Goal: Task Accomplishment & Management: Manage account settings

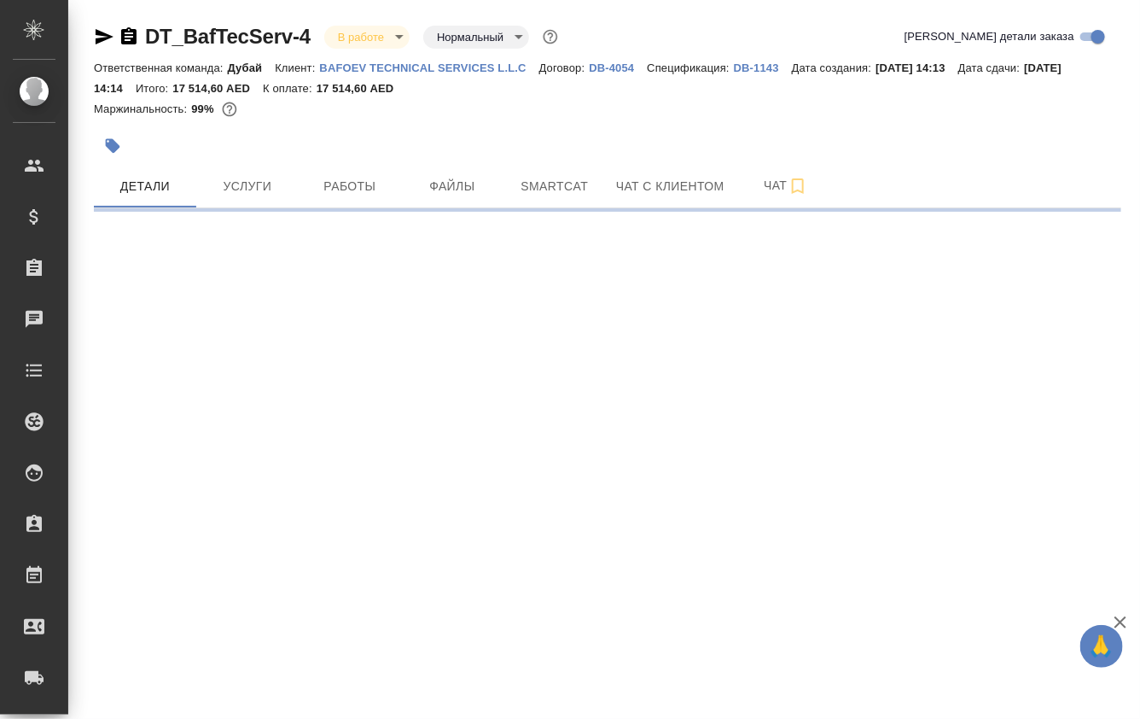
select select "RU"
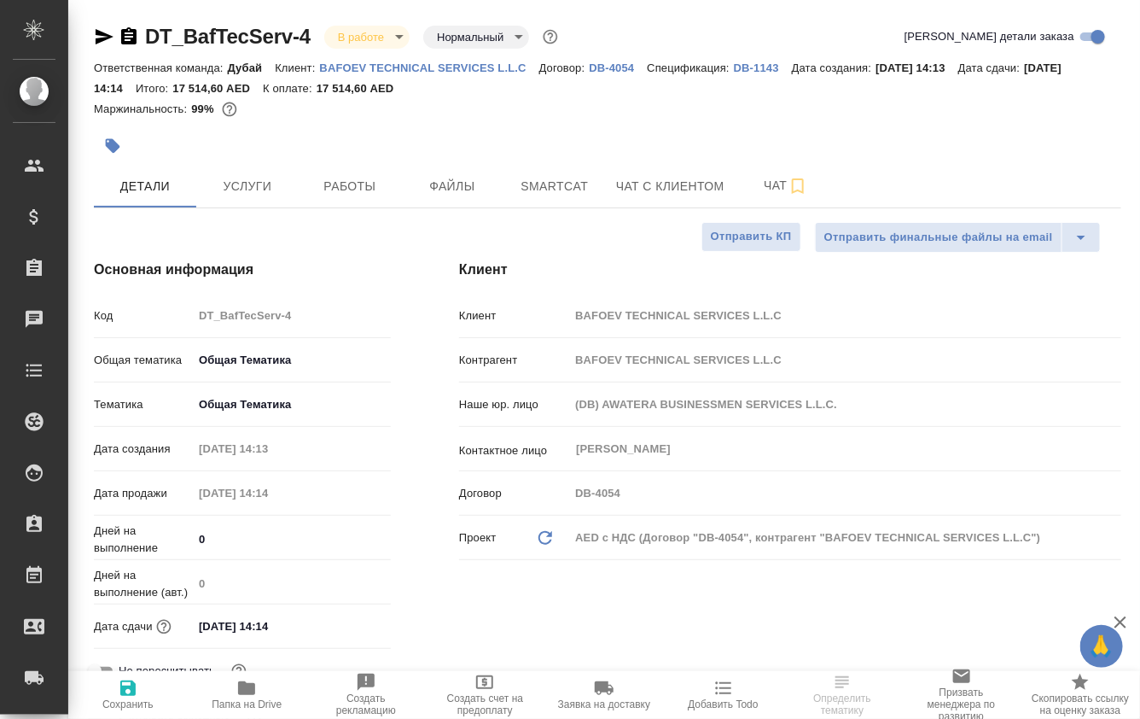
type textarea "x"
type input "[PERSON_NAME]"
click at [247, 192] on span "Услуги" at bounding box center [248, 186] width 82 height 21
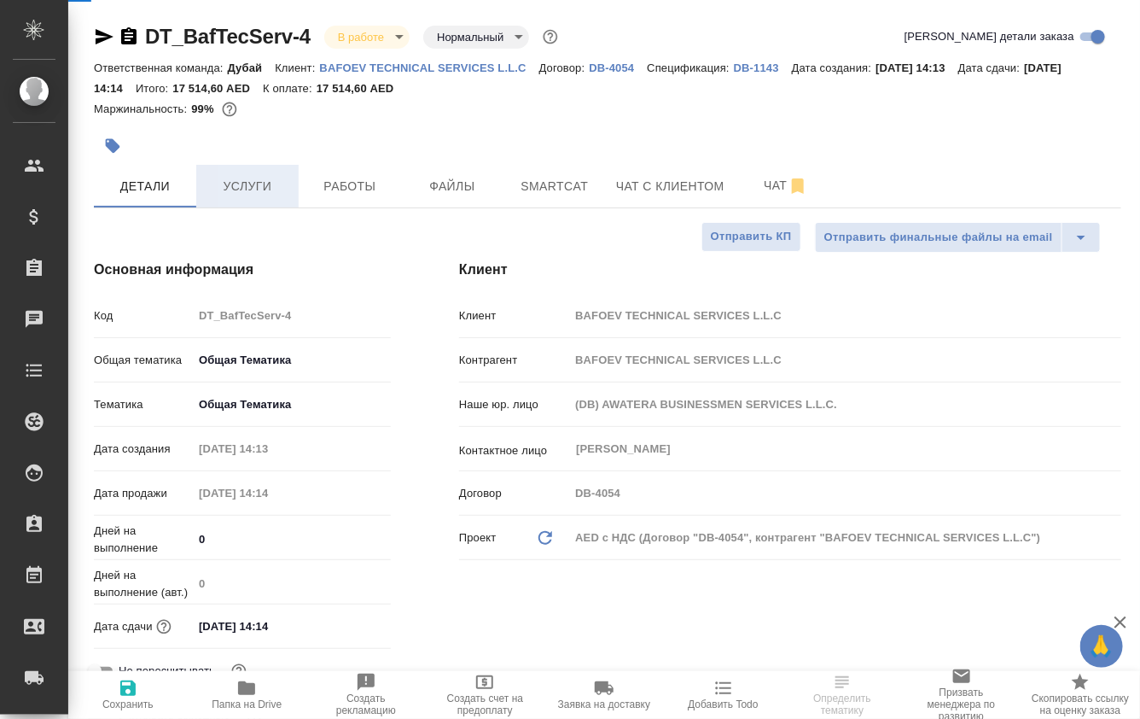
type textarea "x"
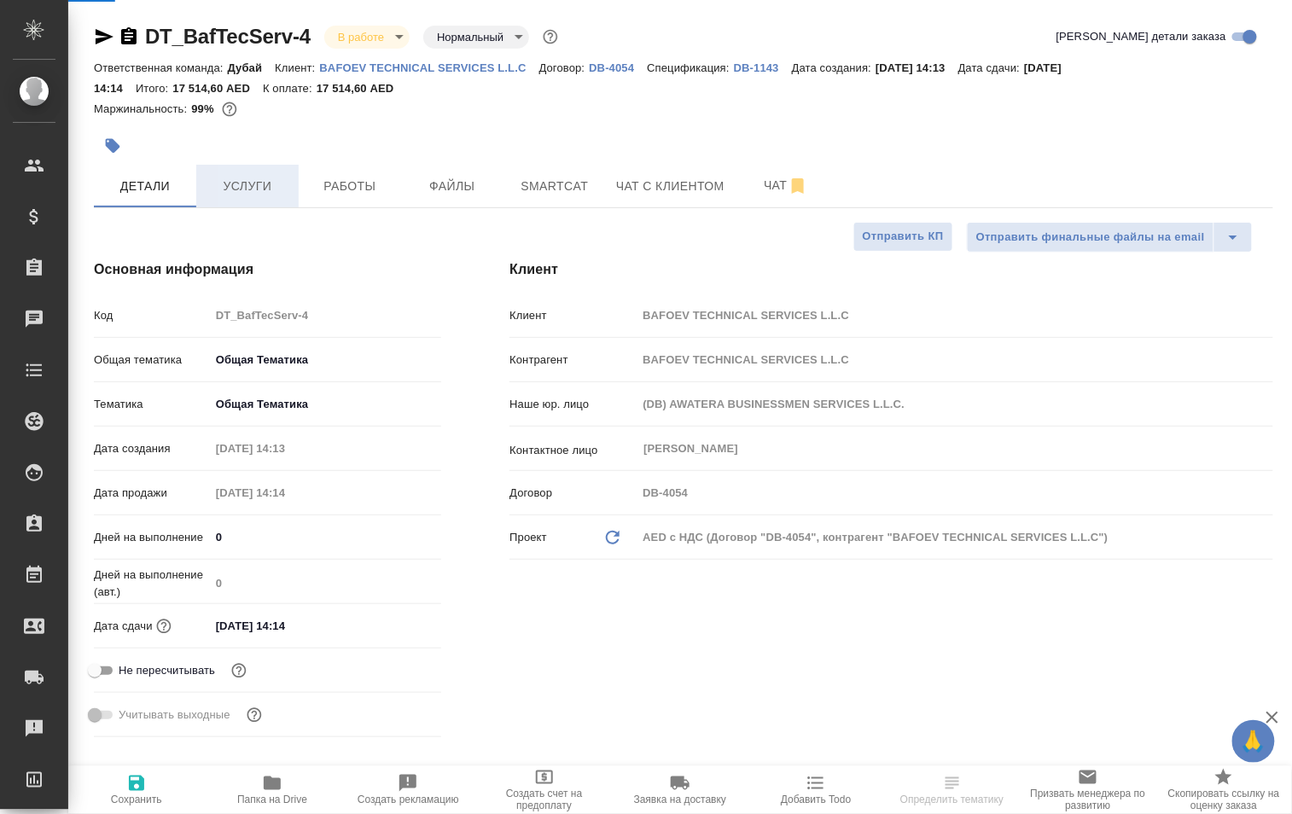
type textarea "x"
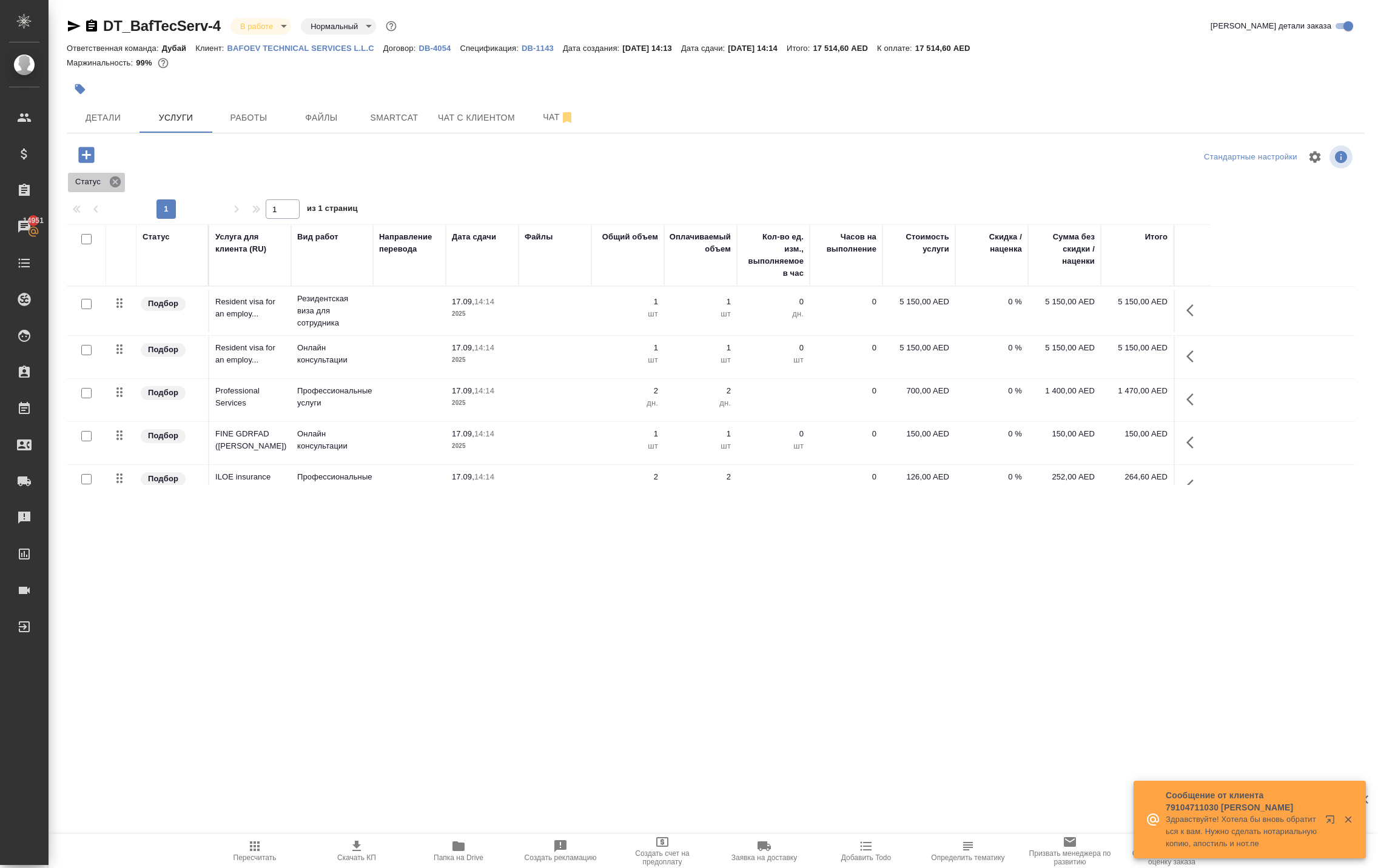
click at [122, 188] on icon at bounding box center [115, 182] width 13 height 13
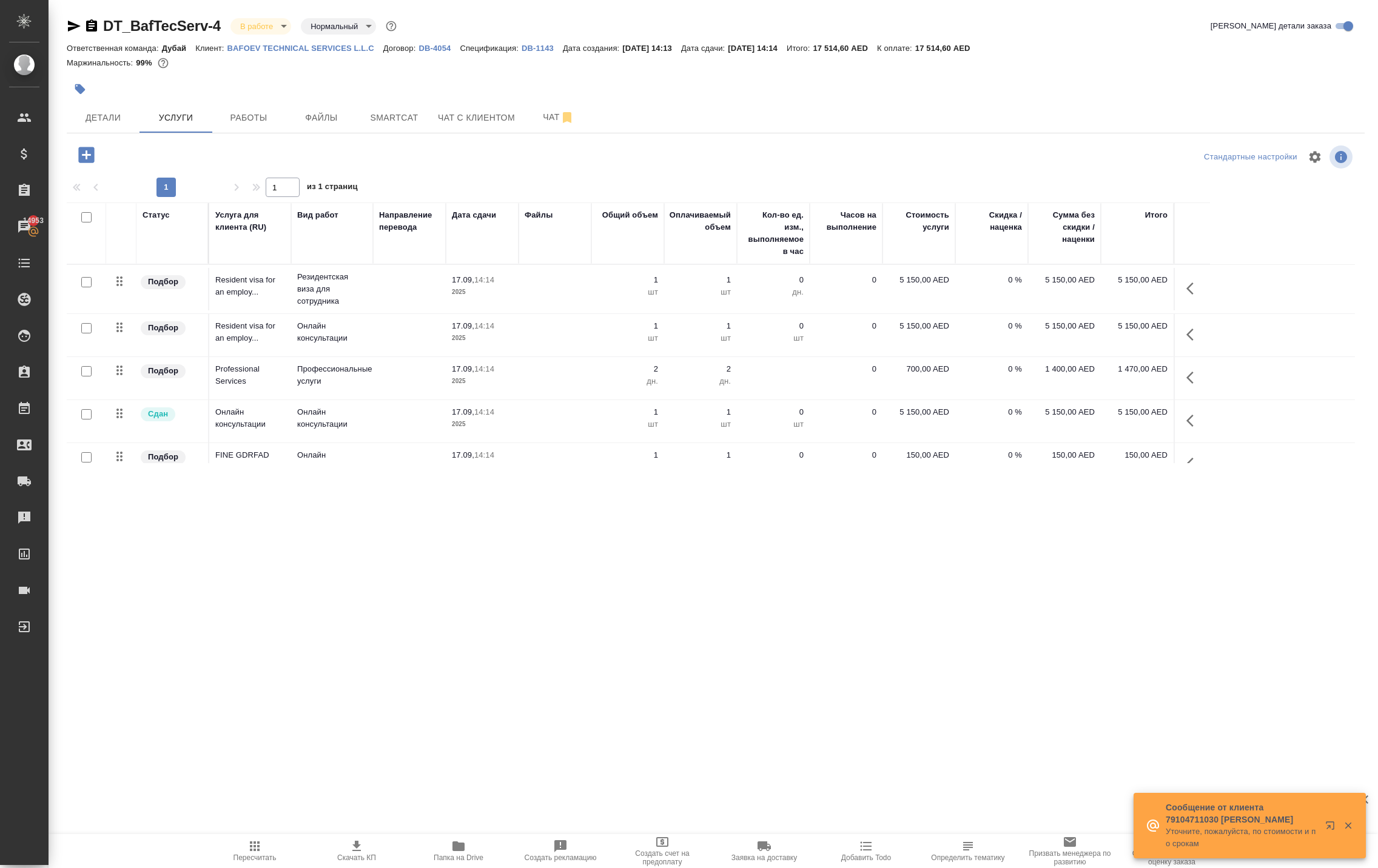
click at [810, 296] on icon "button" at bounding box center [1193, 288] width 14 height 14
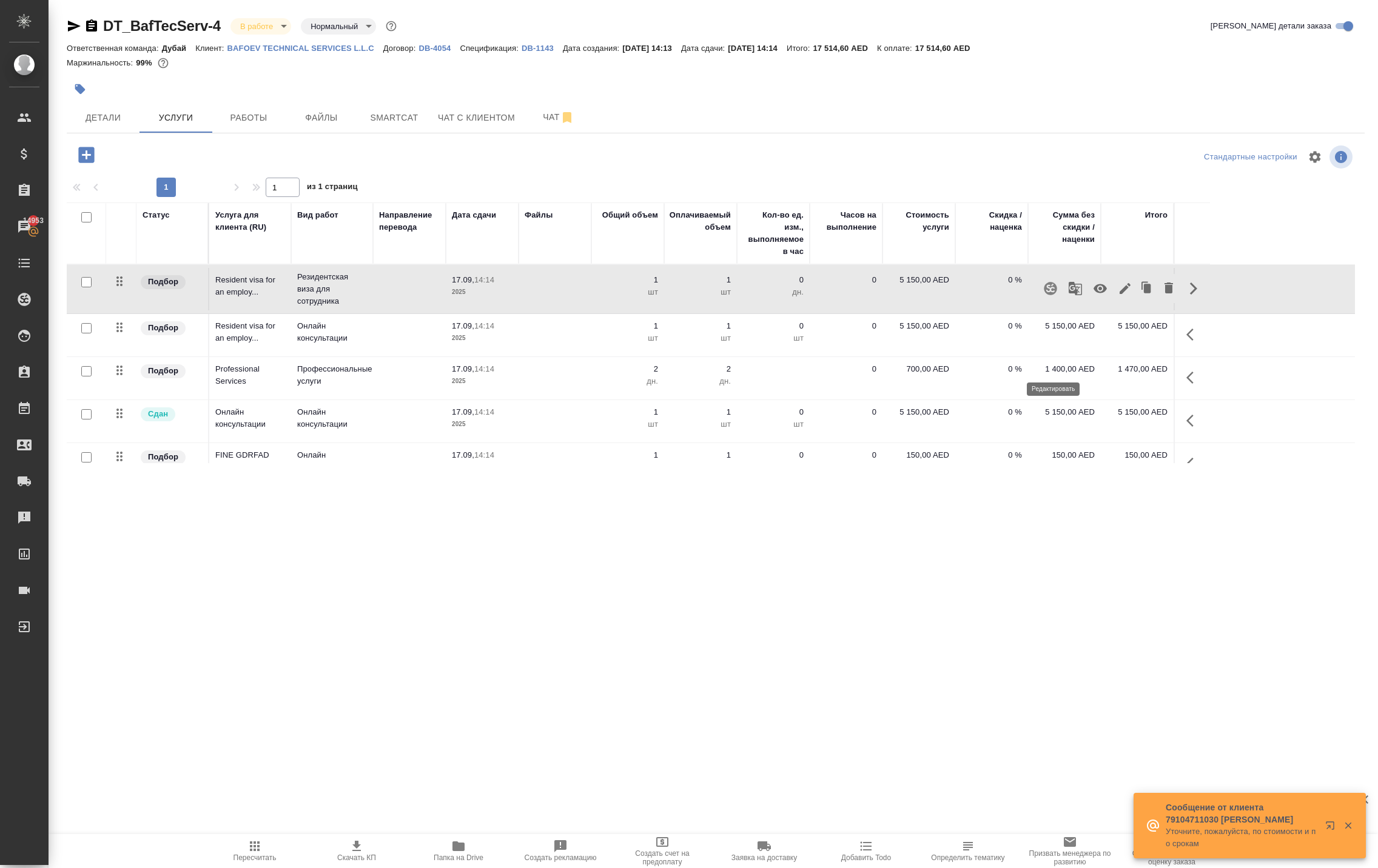
click at [810, 294] on icon "button" at bounding box center [1124, 288] width 11 height 11
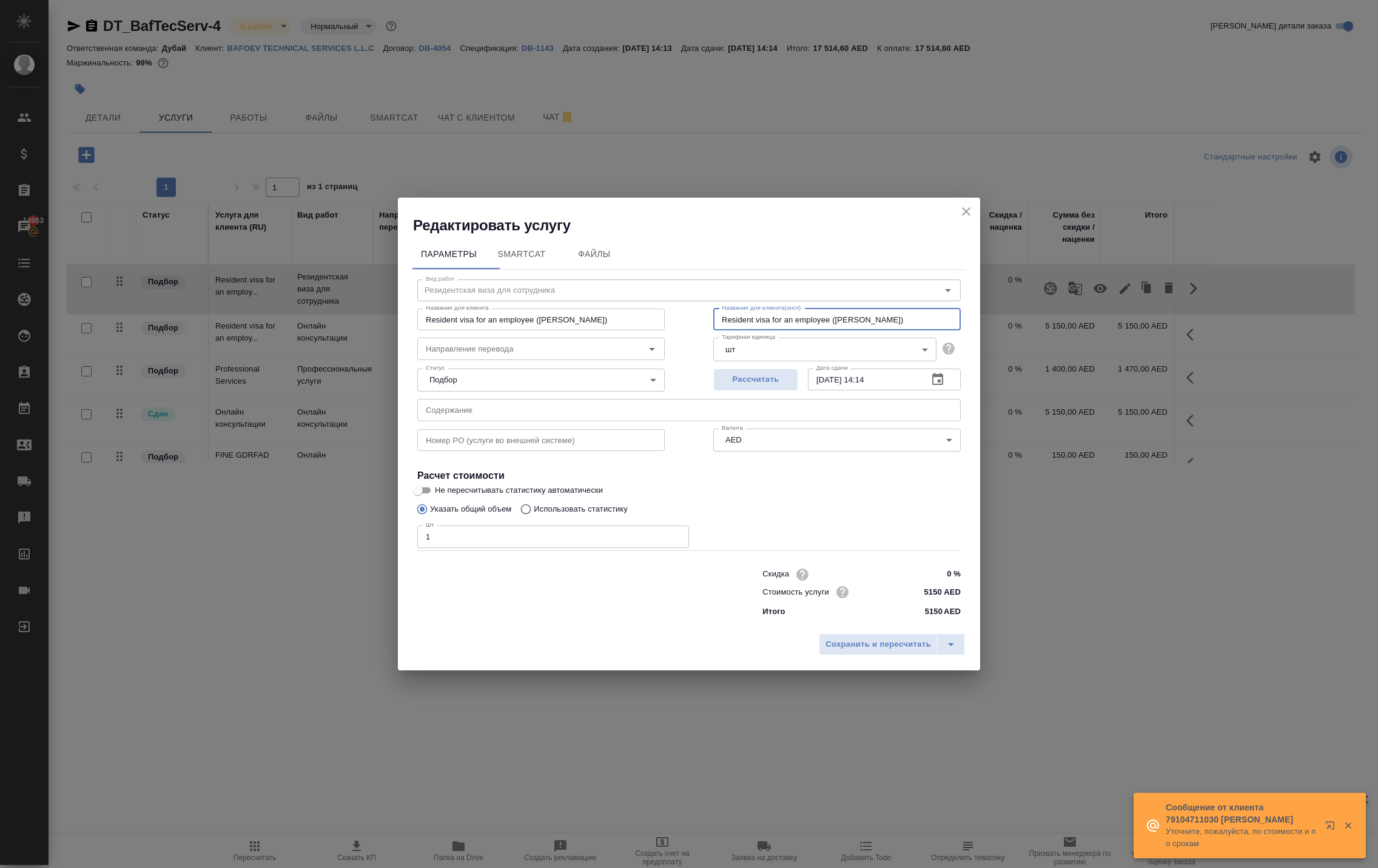
drag, startPoint x: 948, startPoint y: 283, endPoint x: 554, endPoint y: 245, distance: 395.8
click at [559, 280] on div "Название для клиента Resident visa for an employee (MUZAFFAR) Название для клие…" at bounding box center [688, 318] width 592 height 77
drag, startPoint x: 650, startPoint y: 280, endPoint x: 736, endPoint y: 266, distance: 87.1
click at [651, 309] on input "Resident visa for an employee (MUZAFFAR)" at bounding box center [541, 320] width 247 height 22
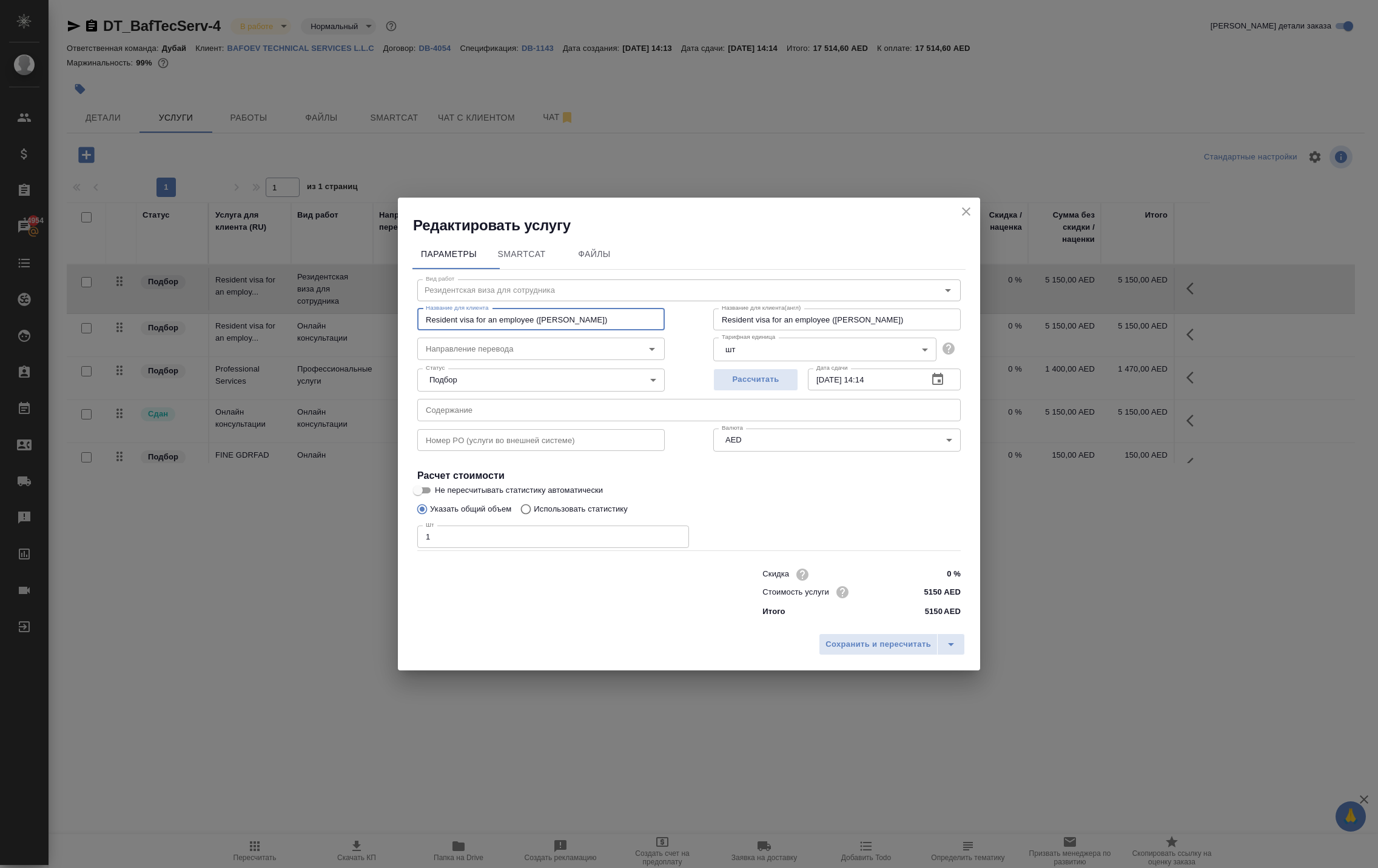
click at [810, 205] on icon "close" at bounding box center [966, 212] width 14 height 14
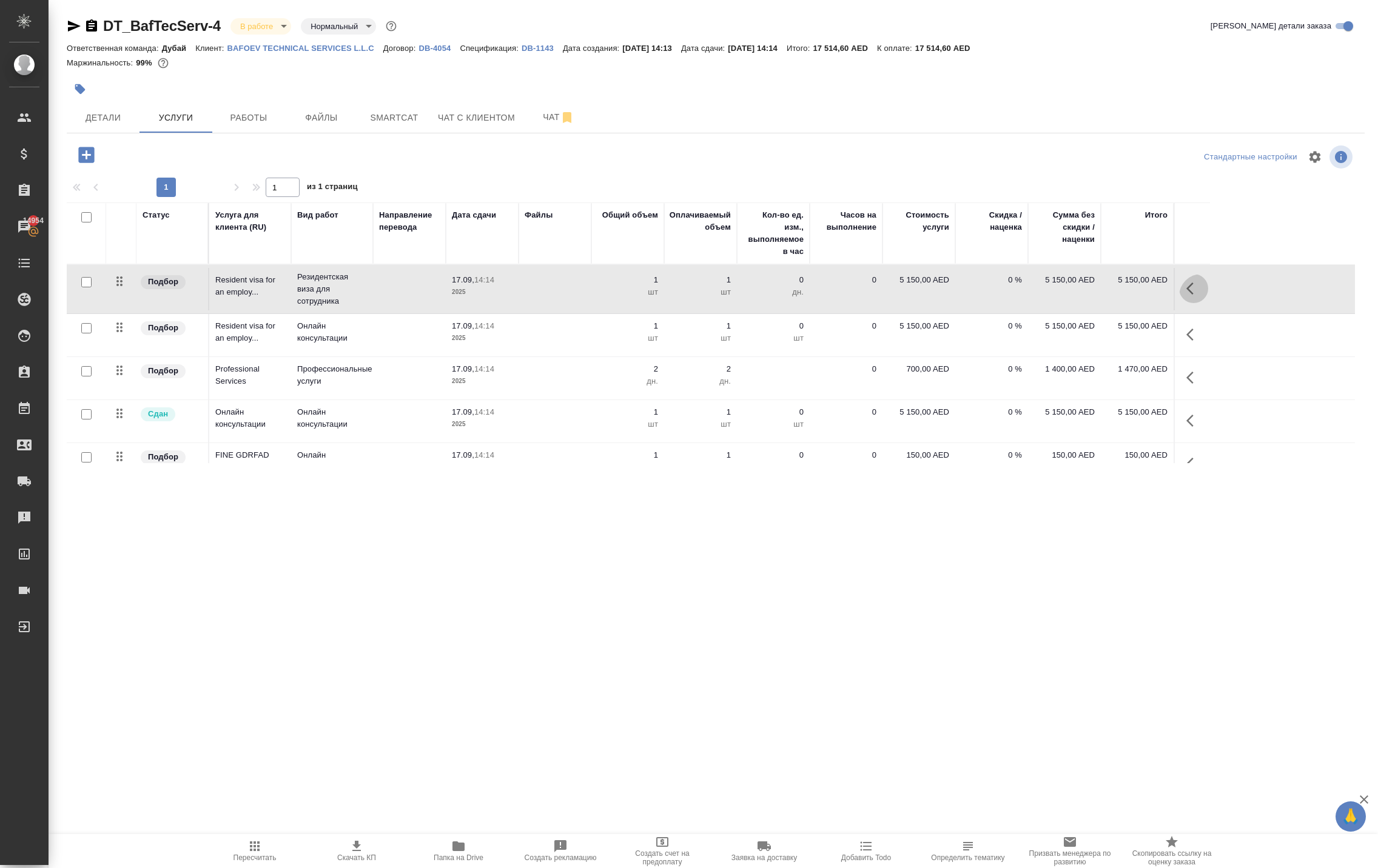
click at [810, 296] on icon "button" at bounding box center [1193, 288] width 14 height 14
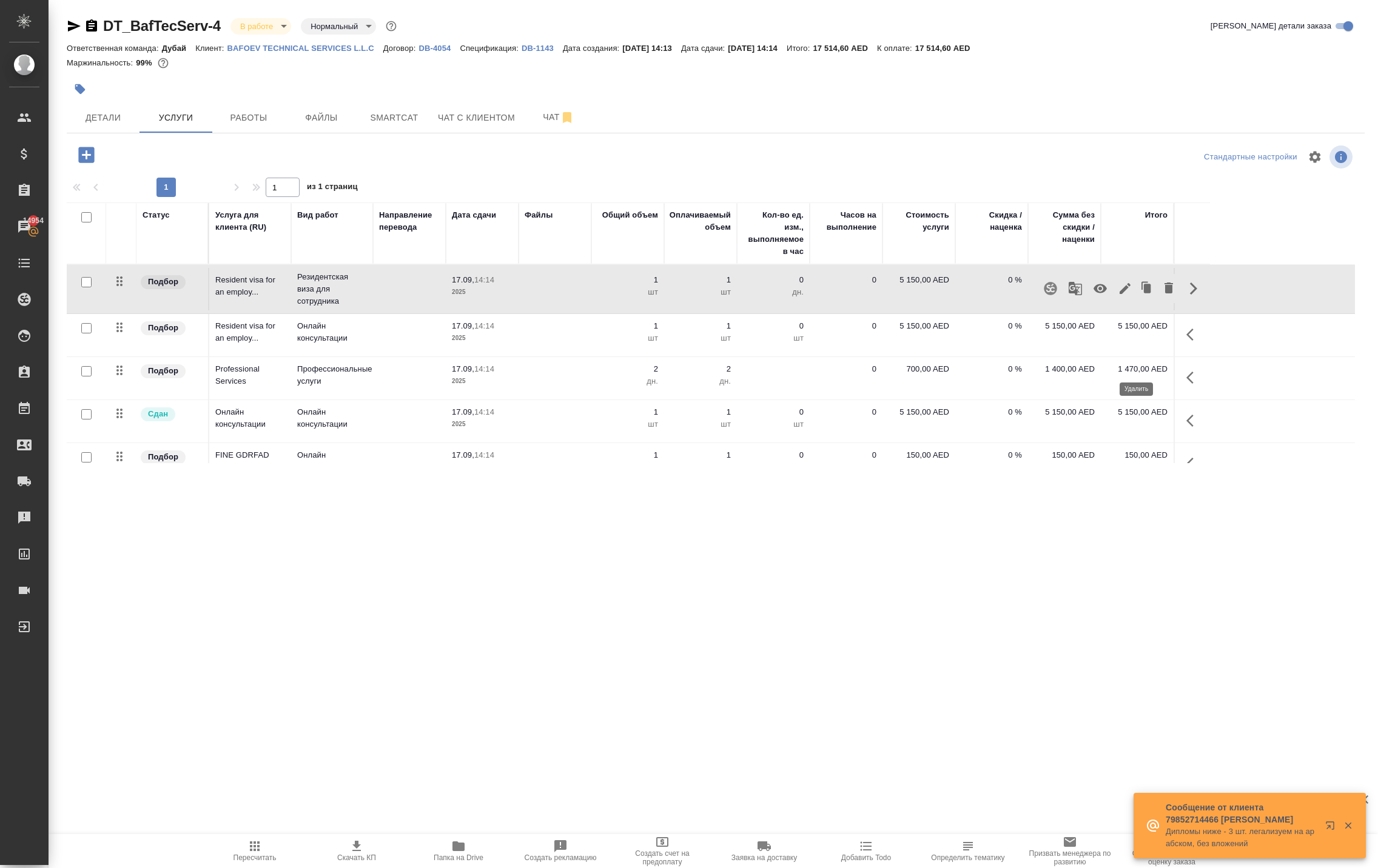
click at [810, 293] on icon "button" at bounding box center [1168, 288] width 9 height 11
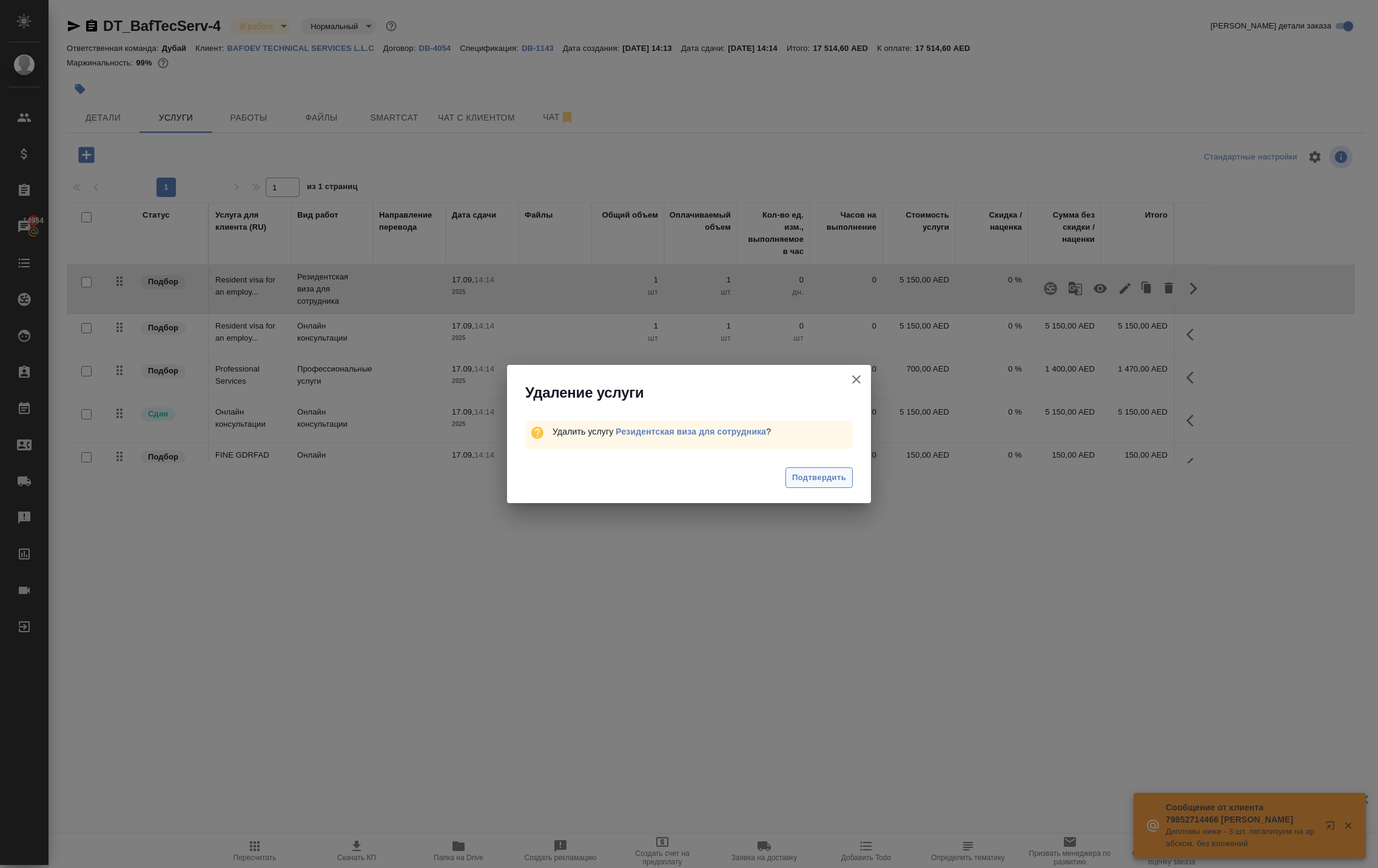
click at [810, 485] on span "Подтвердить" at bounding box center [819, 478] width 54 height 14
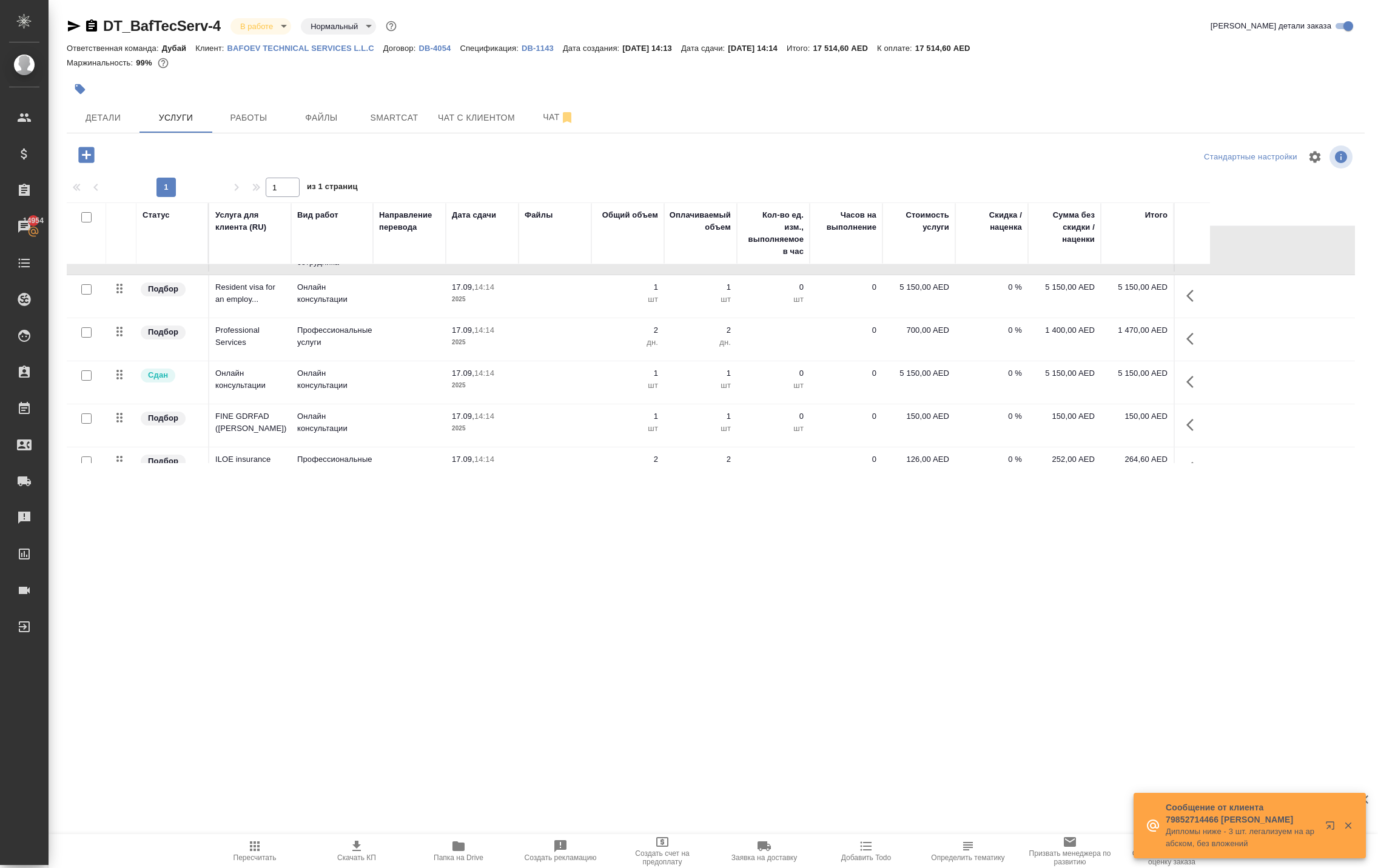
scroll to position [50, 0]
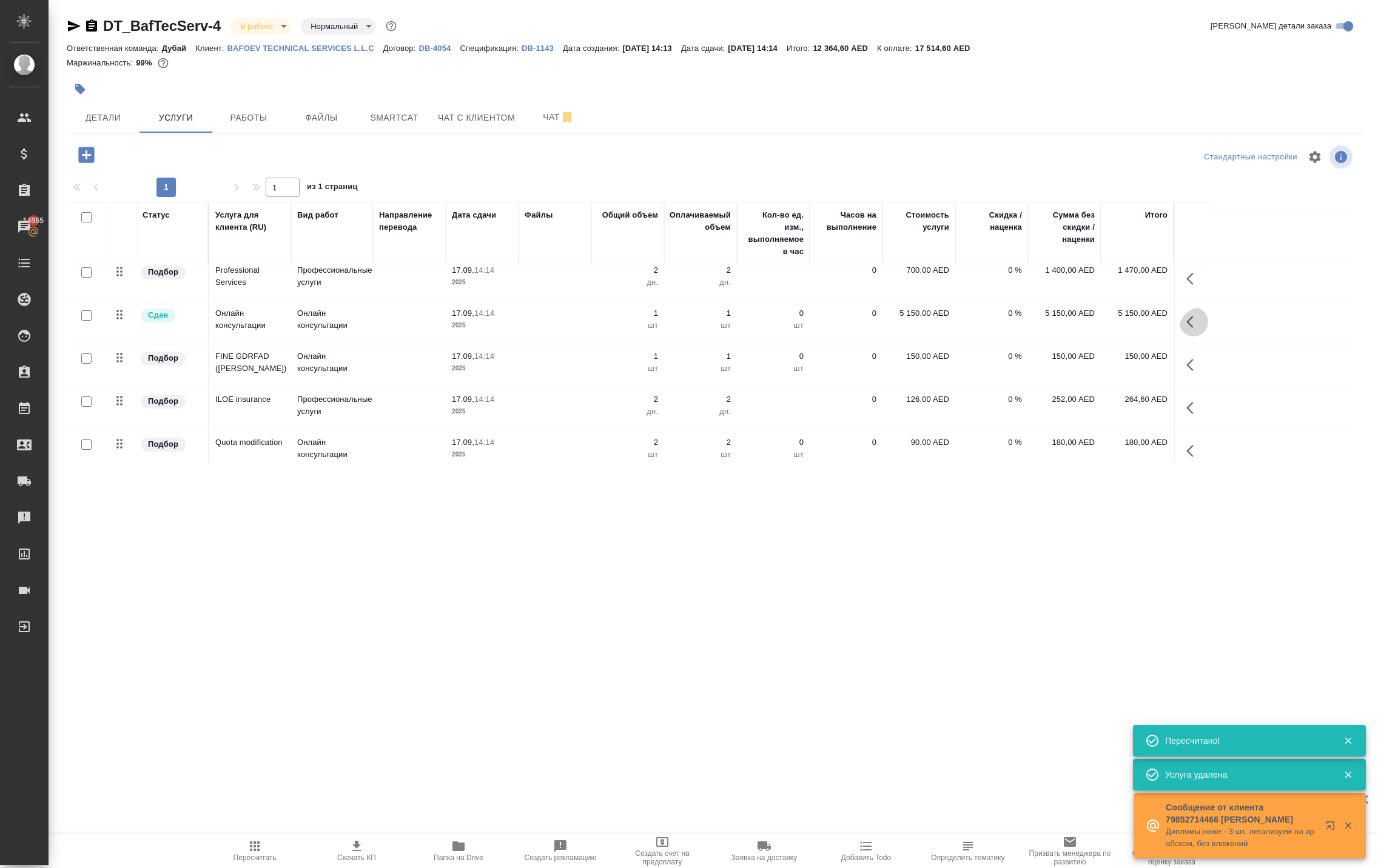
click at [810, 328] on icon "button" at bounding box center [1190, 322] width 7 height 12
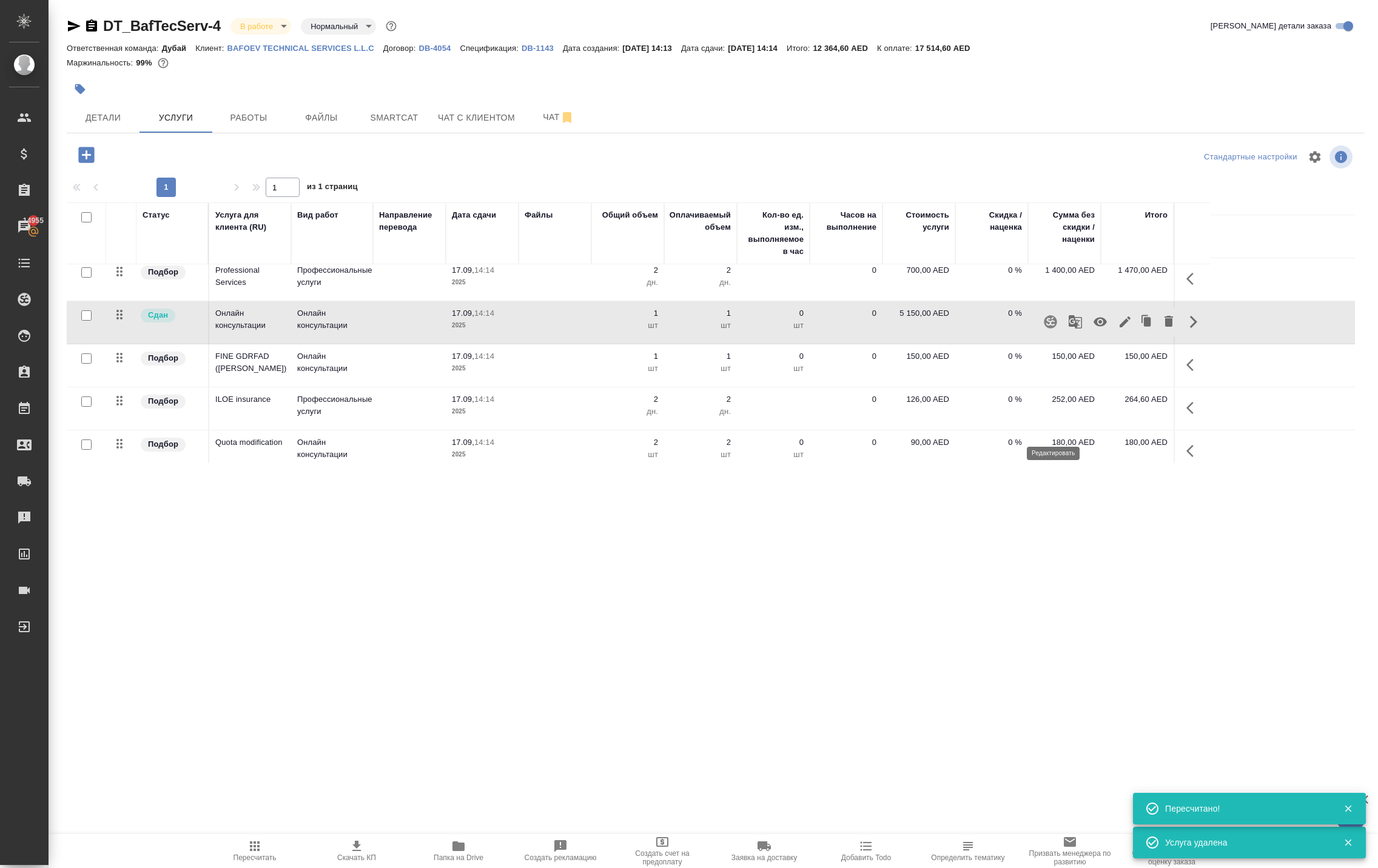
click at [810, 330] on icon "button" at bounding box center [1124, 322] width 14 height 14
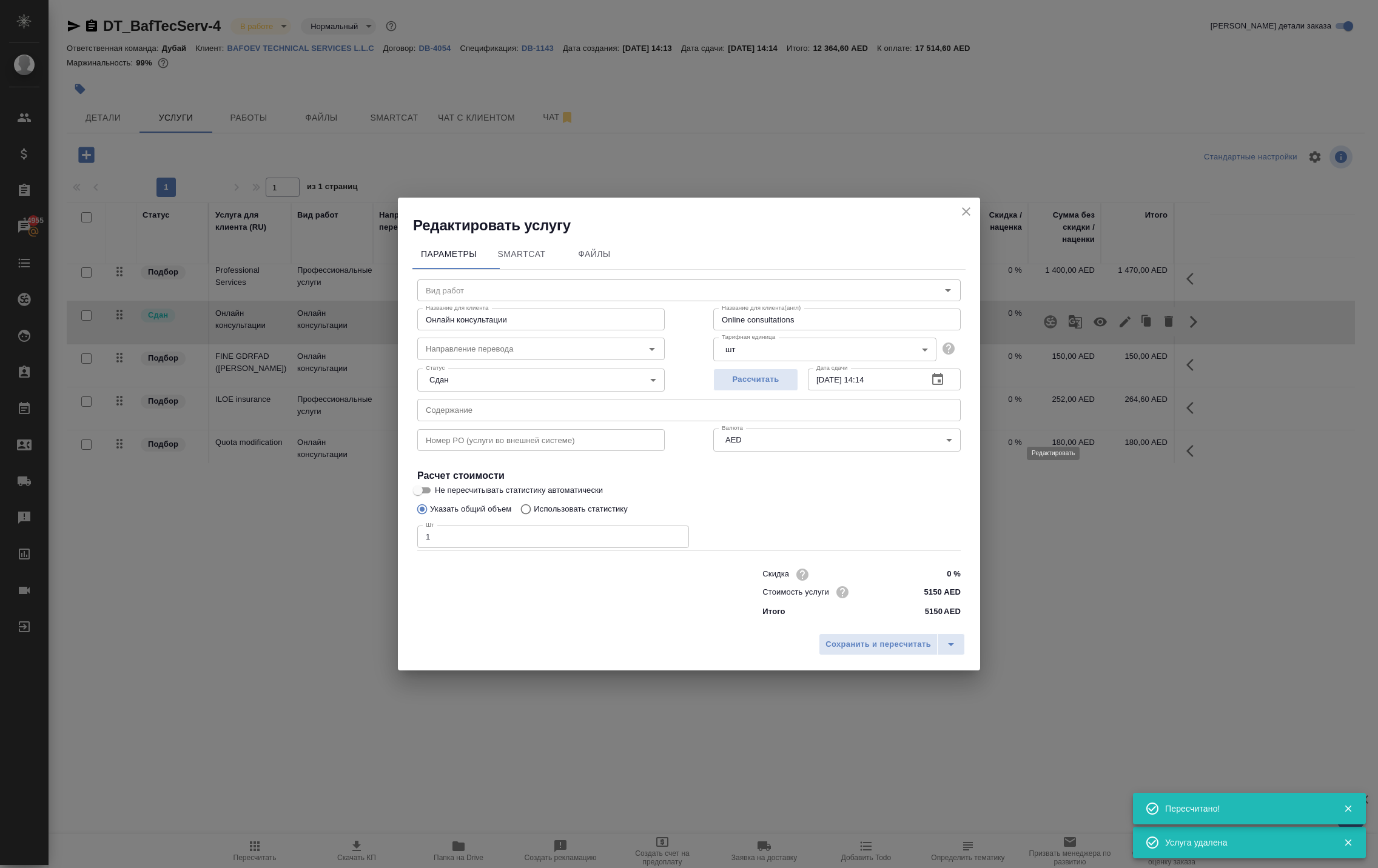
type input "Онлайн консультации"
drag, startPoint x: 828, startPoint y: 284, endPoint x: 393, endPoint y: 197, distance: 443.6
click at [399, 235] on div "Параметры SmartCat Файлы Вид работ Онлайн консультации Вид работ Название для к…" at bounding box center [689, 431] width 582 height 393
paste input "Resident visa for an employee (MUZAFFAR)"
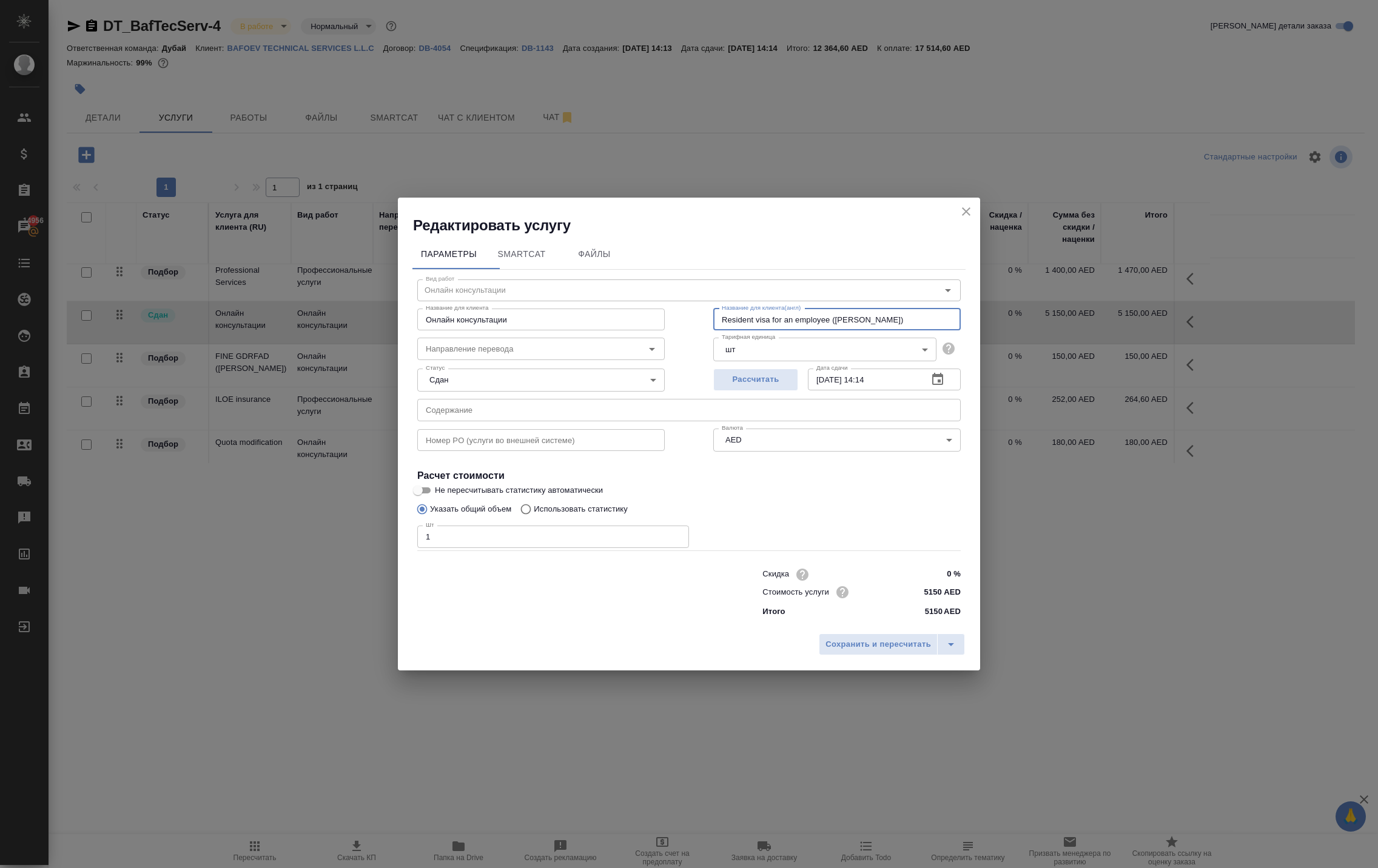
type input "Resident visa for an employee (MUZAFFAR)"
drag, startPoint x: 558, startPoint y: 283, endPoint x: 189, endPoint y: 271, distance: 369.2
click at [189, 271] on div "Редактировать услугу Параметры SmartCat Файлы Вид работ Онлайн консультации Вид…" at bounding box center [689, 434] width 1378 height 868
paste input "Resident visa for an employee (MUZAFFAR)"
type input "Resident visa for an employee (MUZAFFAR)"
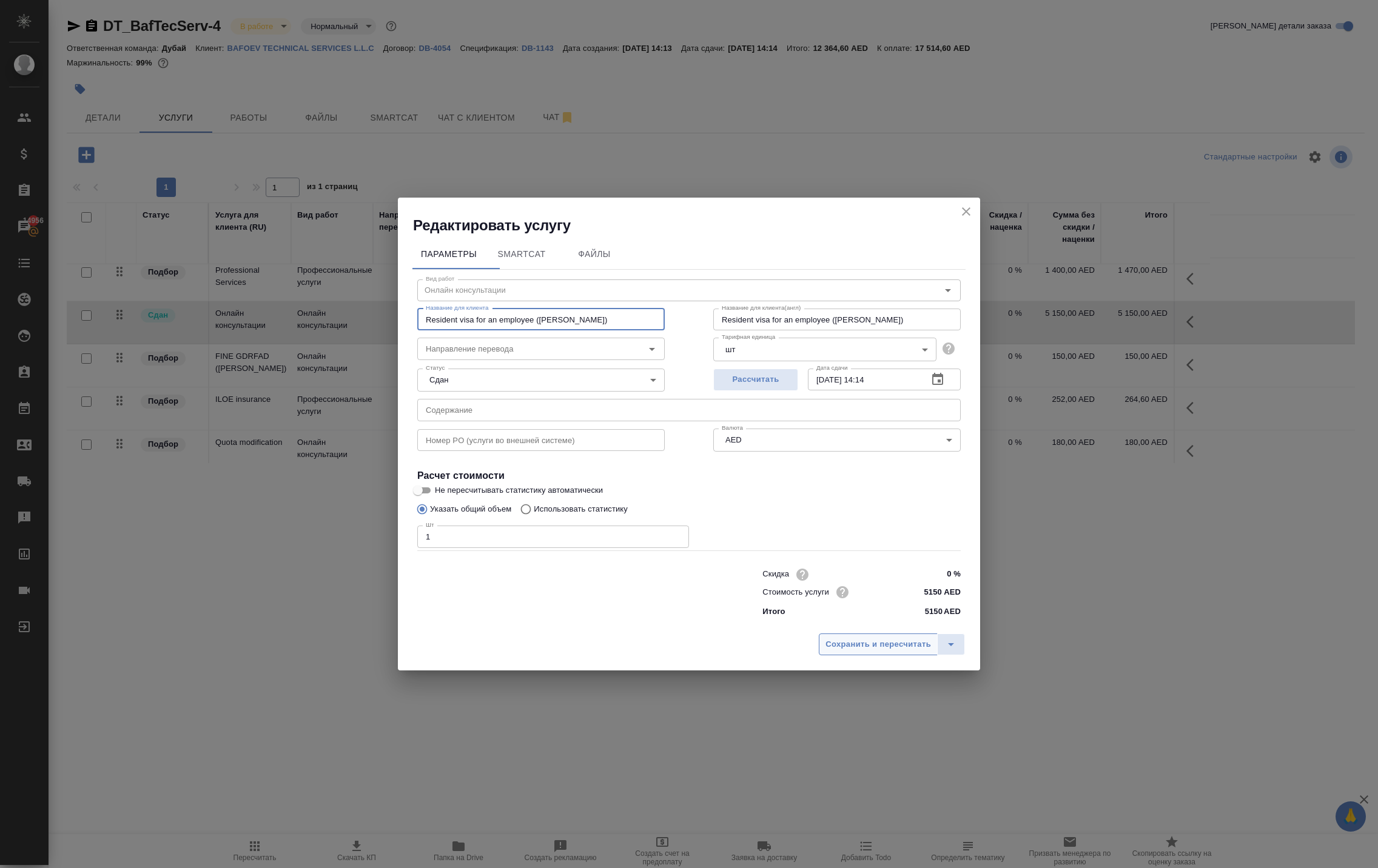
click at [810, 510] on span "Сохранить и пересчитать" at bounding box center [878, 645] width 106 height 14
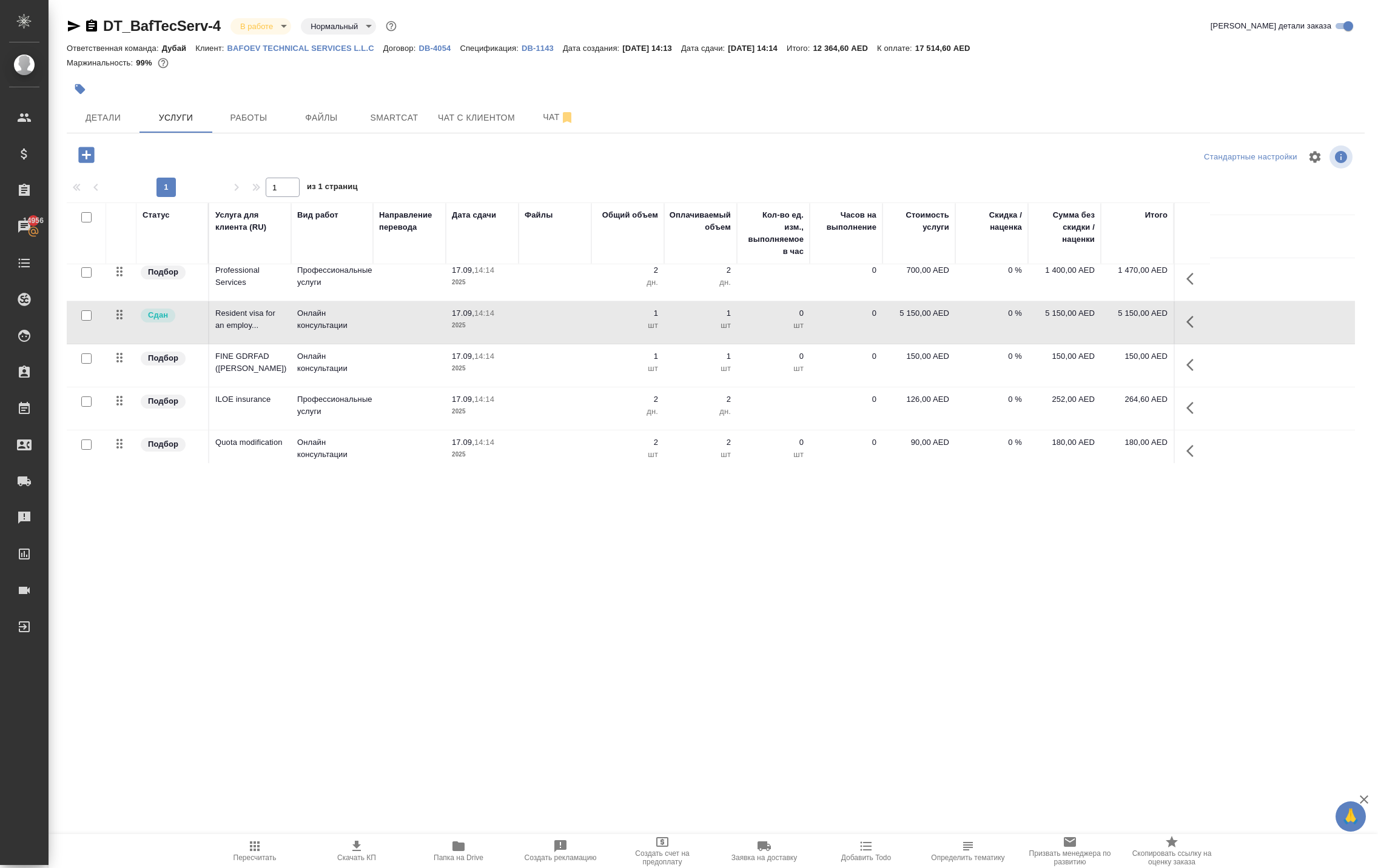
click at [259, 510] on icon "button" at bounding box center [254, 846] width 14 height 14
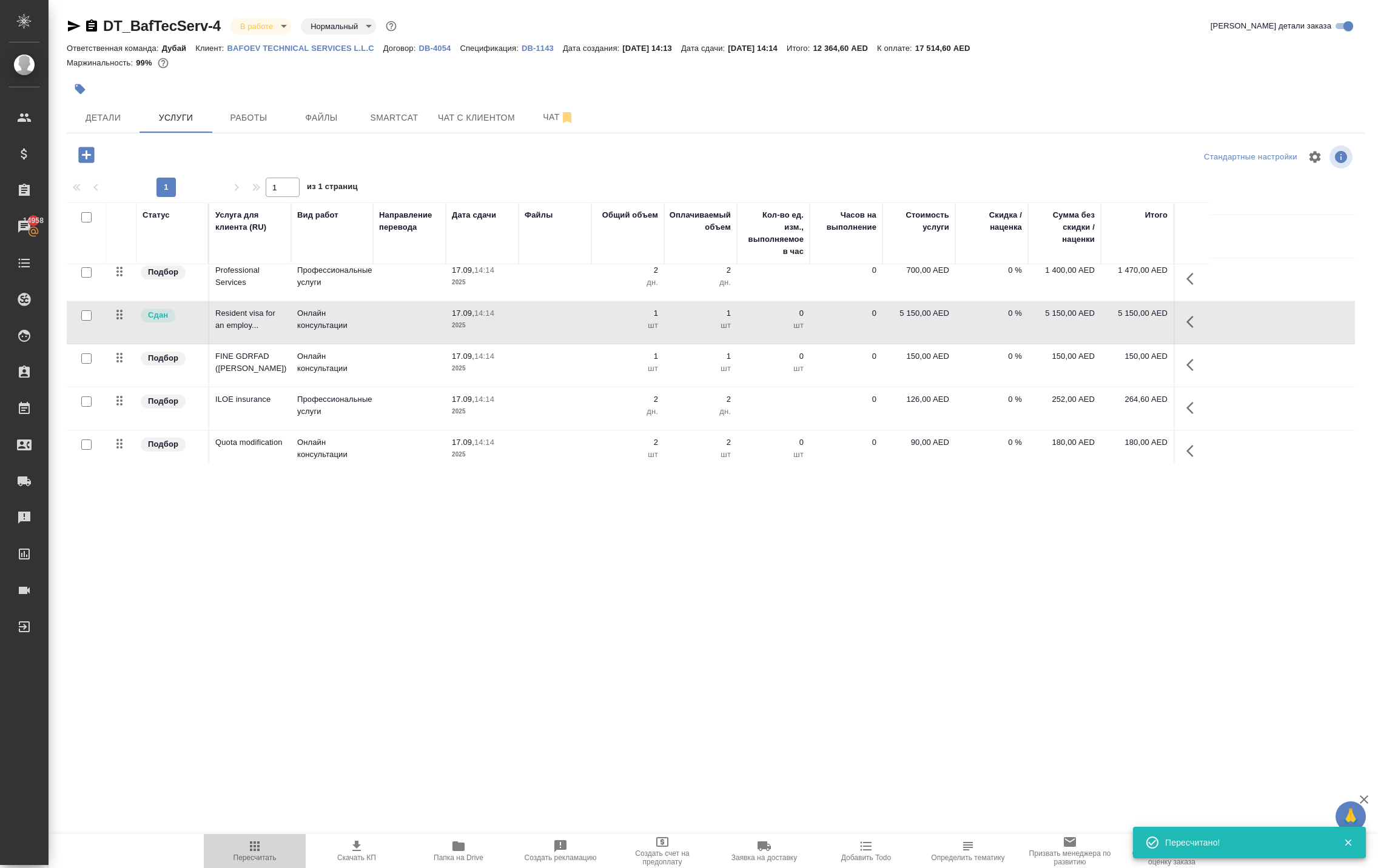
click at [259, 510] on icon "button" at bounding box center [254, 846] width 14 height 14
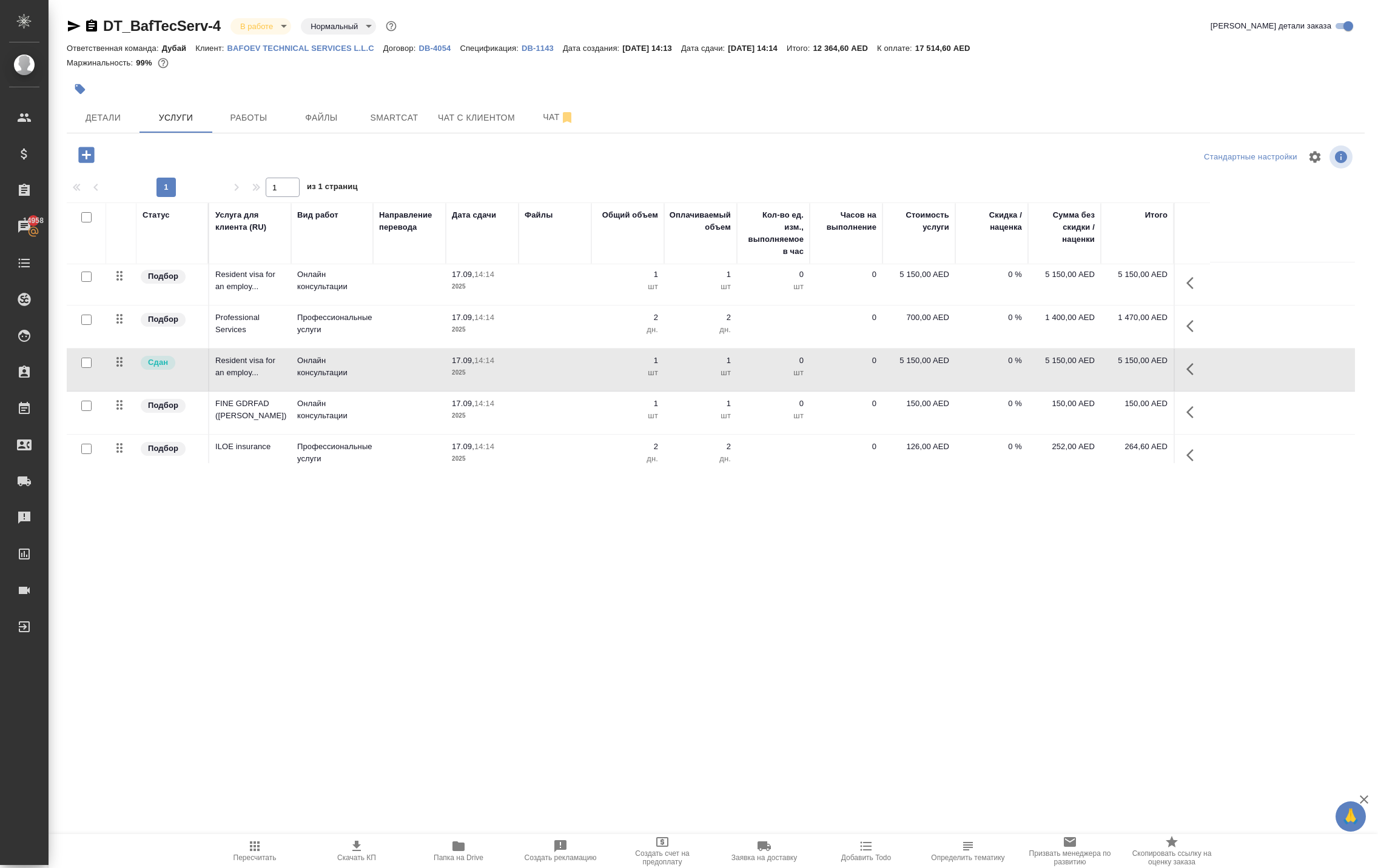
scroll to position [4, 0]
click at [251, 510] on icon "button" at bounding box center [254, 846] width 14 height 14
click at [255, 126] on span "Работы" at bounding box center [249, 117] width 58 height 15
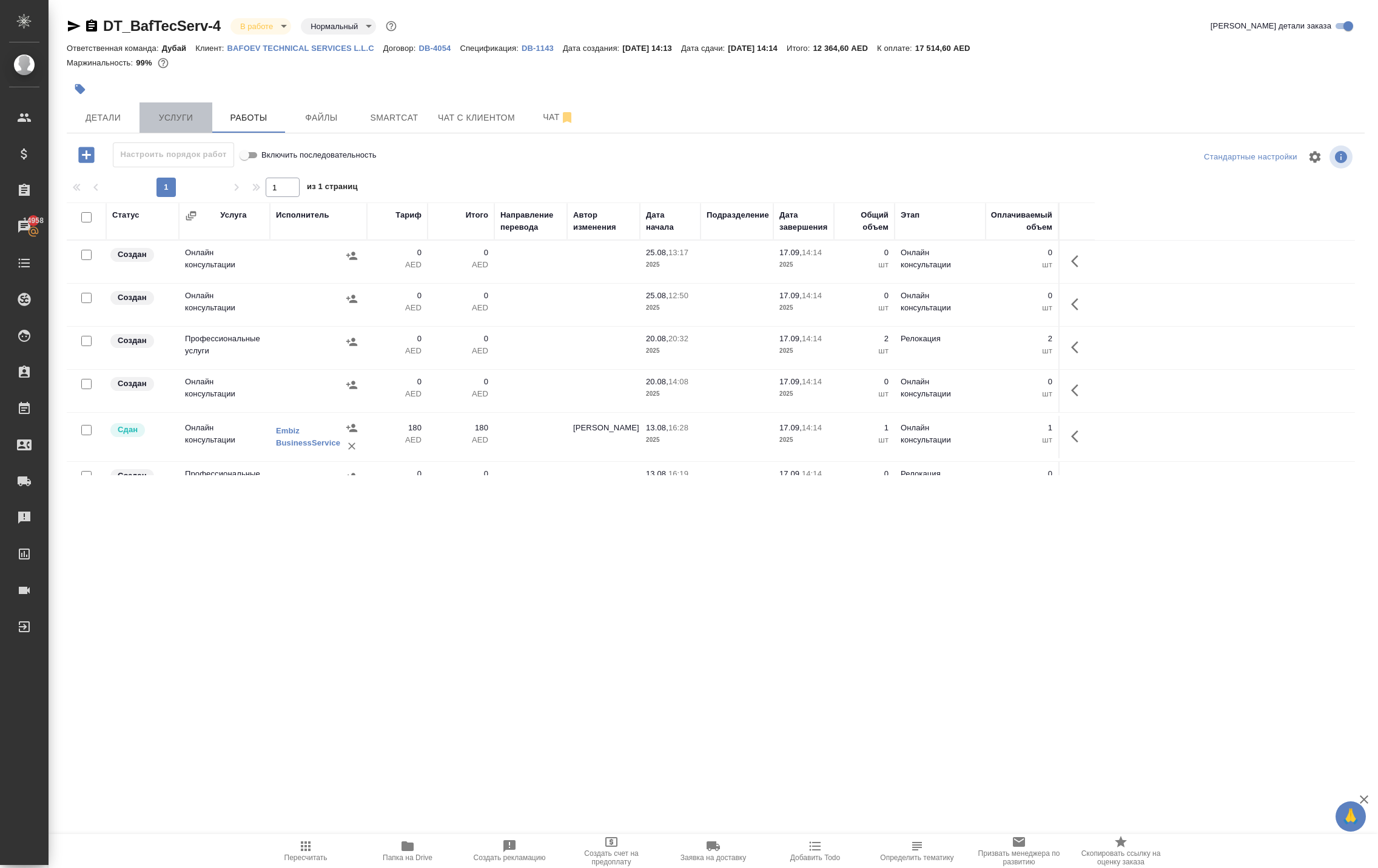
click at [165, 133] on button "Услуги" at bounding box center [175, 117] width 72 height 31
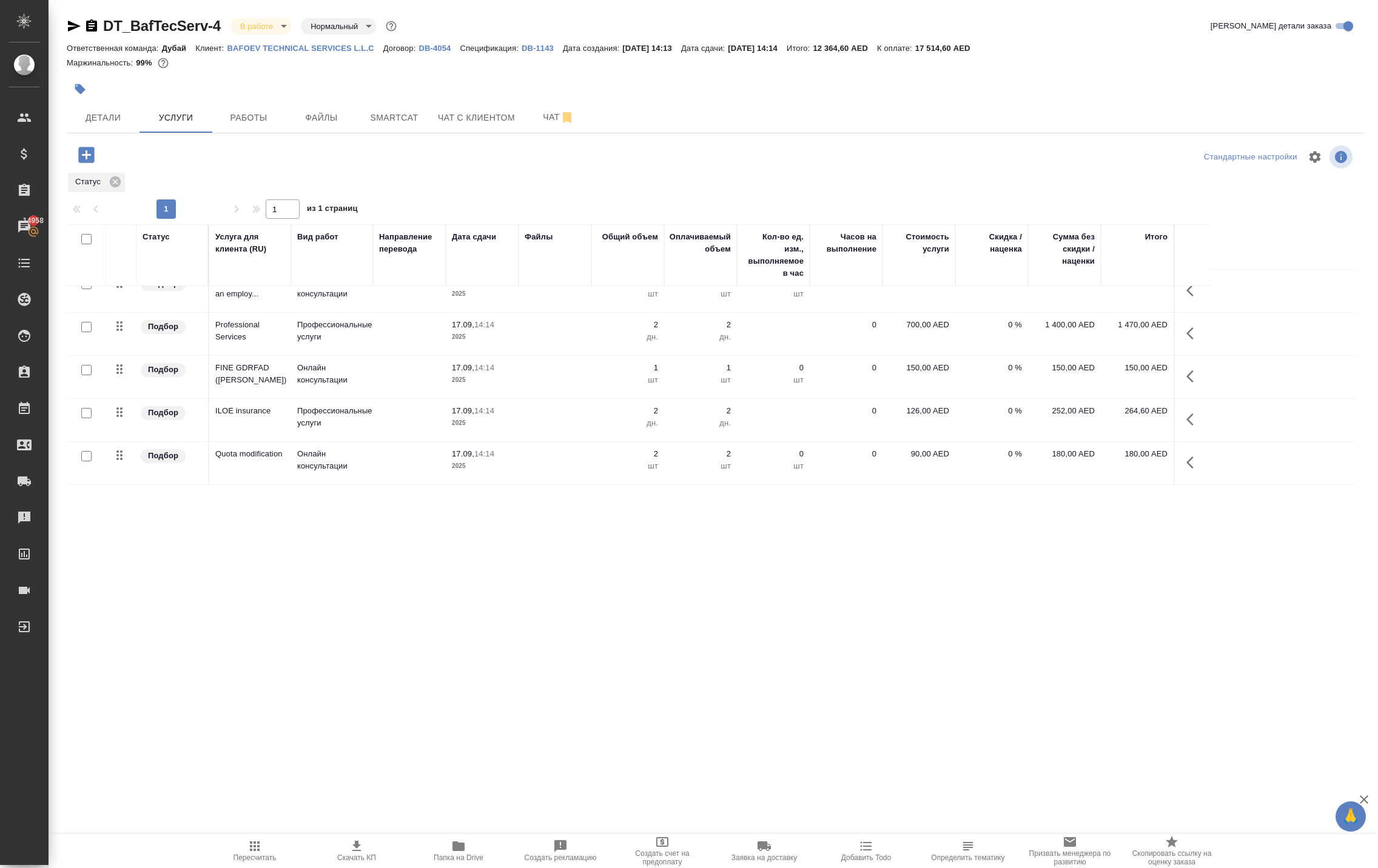
scroll to position [89, 0]
click at [250, 510] on icon "button" at bounding box center [255, 847] width 10 height 10
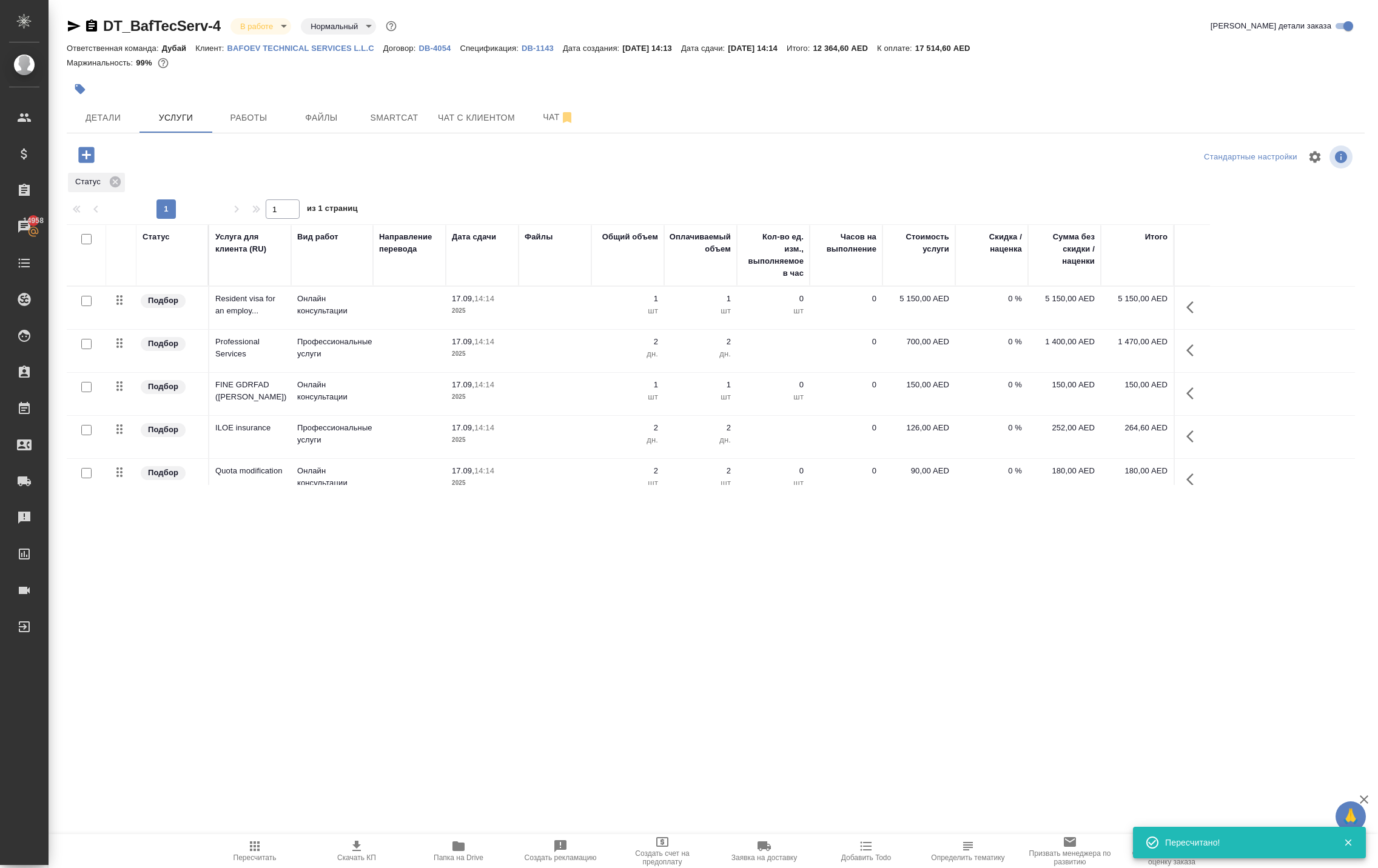
scroll to position [0, 0]
click at [271, 126] on span "Работы" at bounding box center [249, 117] width 58 height 15
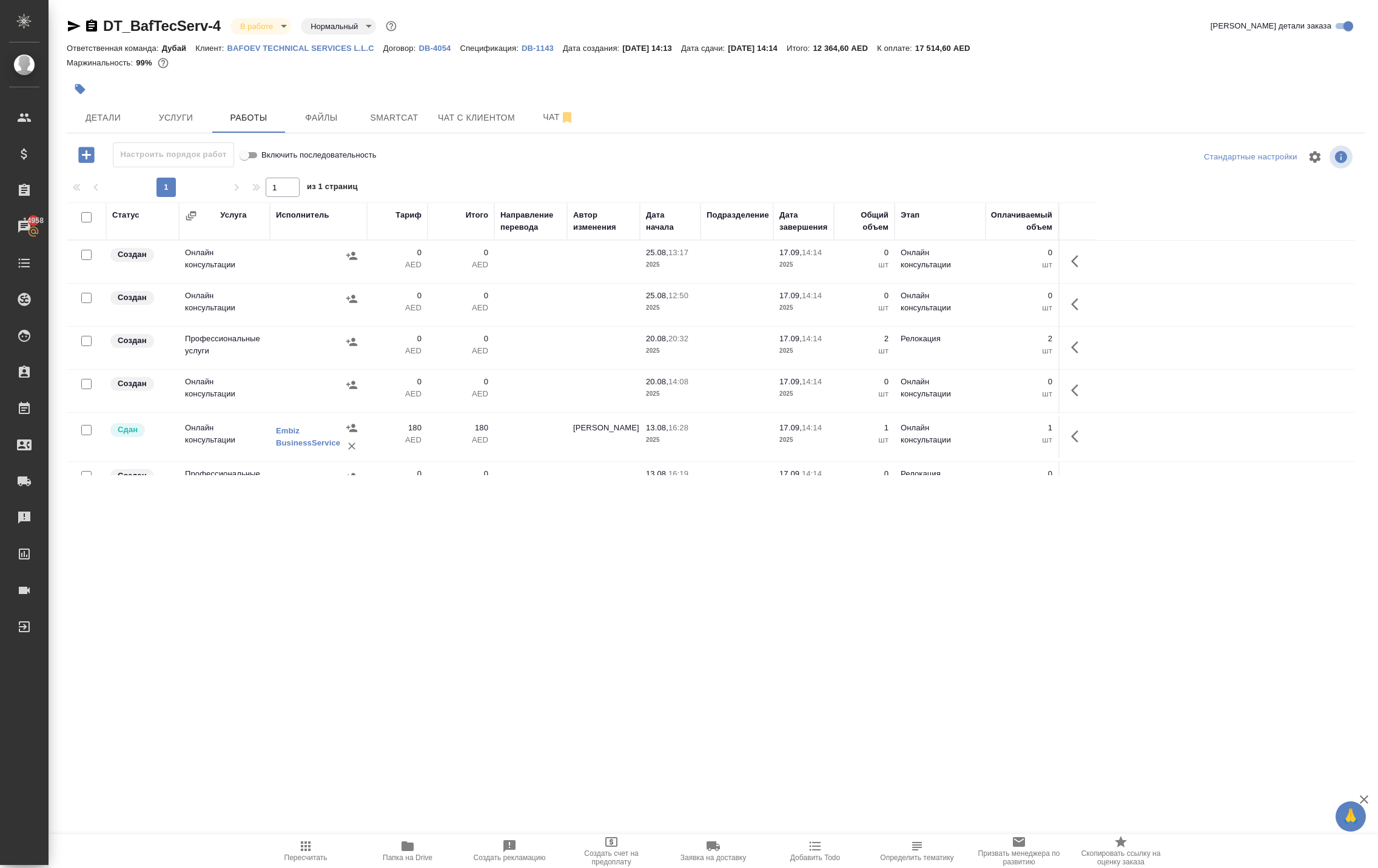
click at [288, 510] on span "Пересчитать" at bounding box center [305, 850] width 87 height 23
click at [310, 510] on icon "button" at bounding box center [305, 846] width 14 height 14
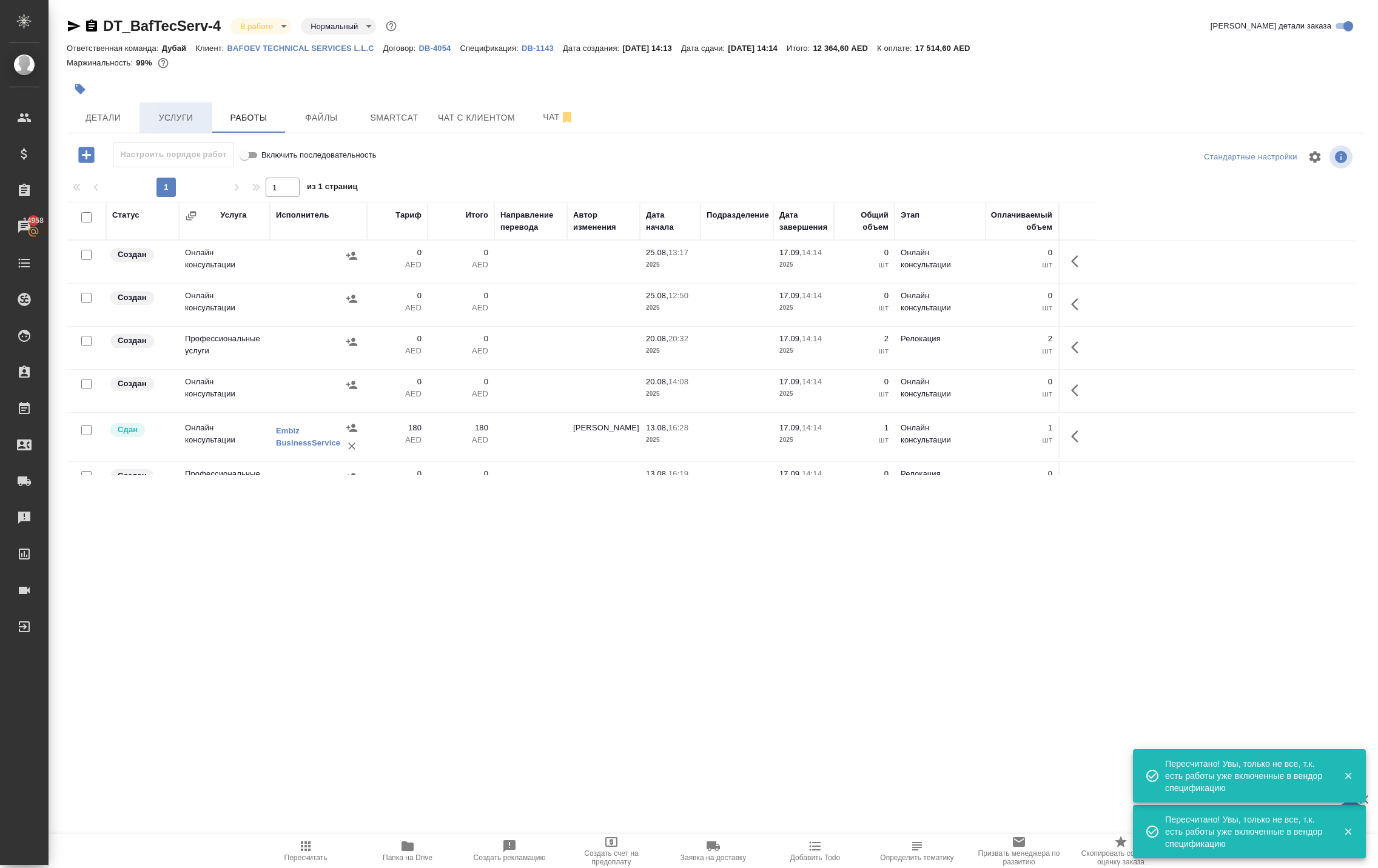
click at [172, 126] on span "Услуги" at bounding box center [176, 117] width 58 height 15
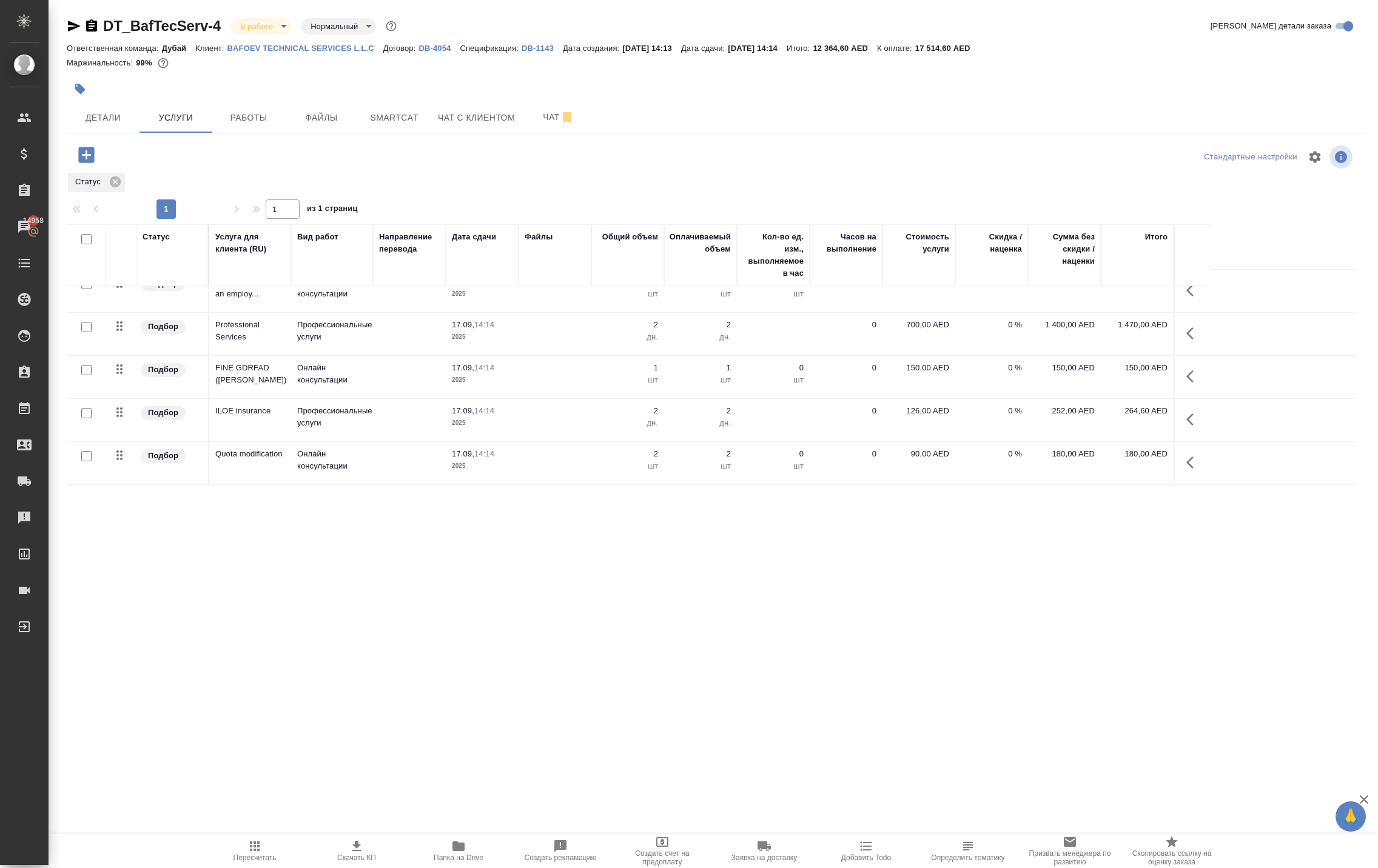
scroll to position [2, 0]
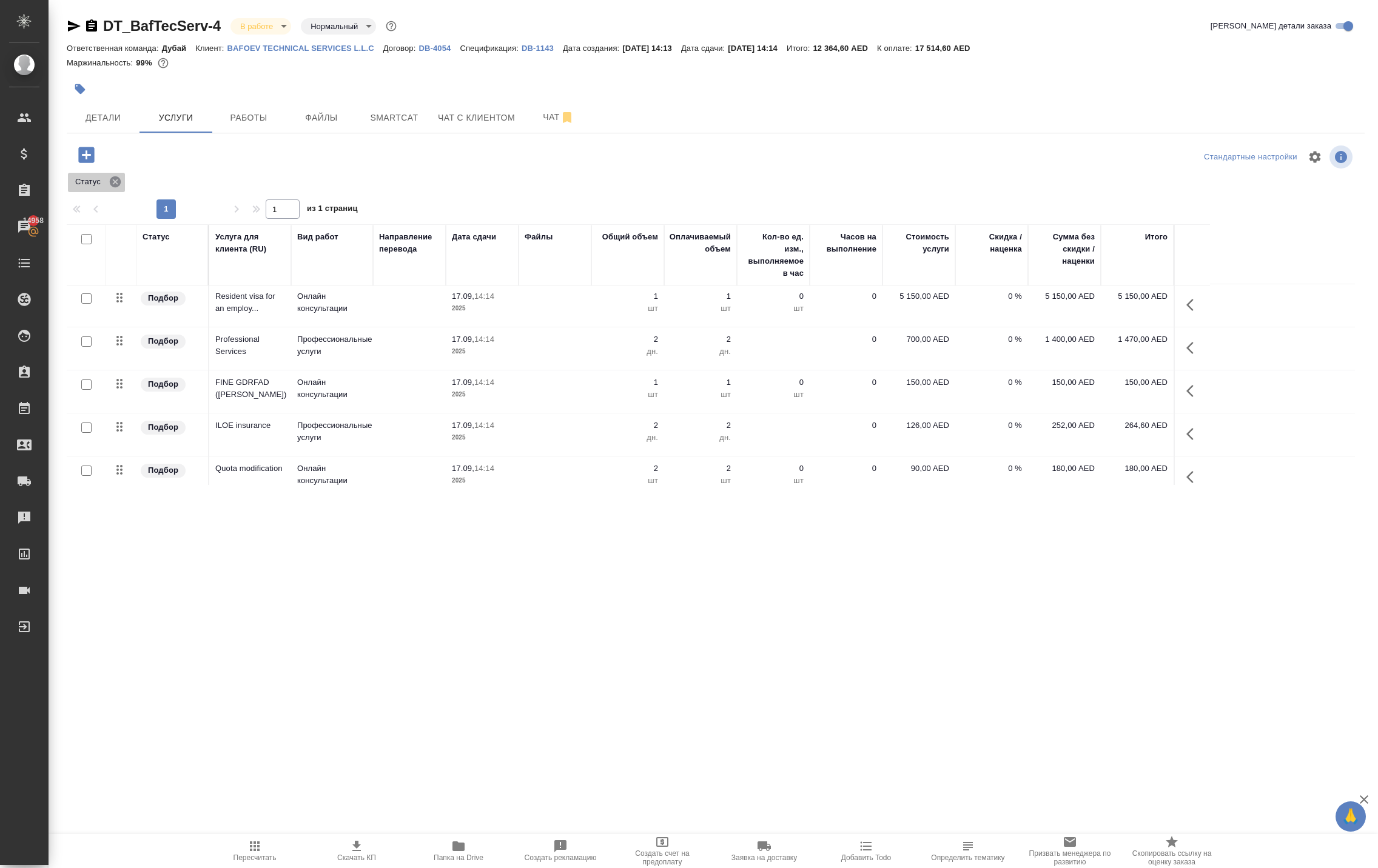
click at [122, 188] on icon at bounding box center [115, 182] width 13 height 13
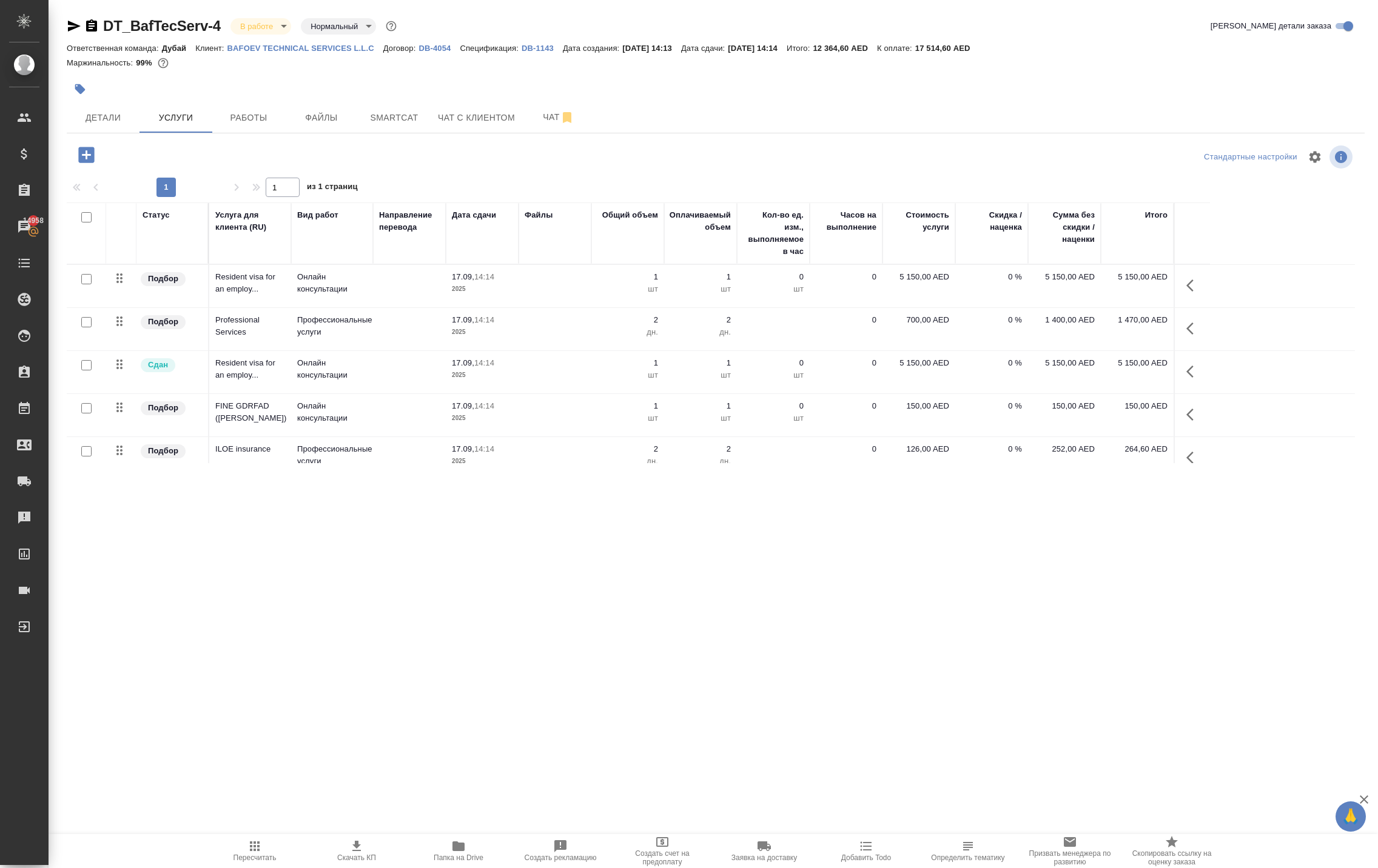
scroll to position [0, 0]
click at [563, 53] on p "DB-1143" at bounding box center [542, 48] width 41 height 9
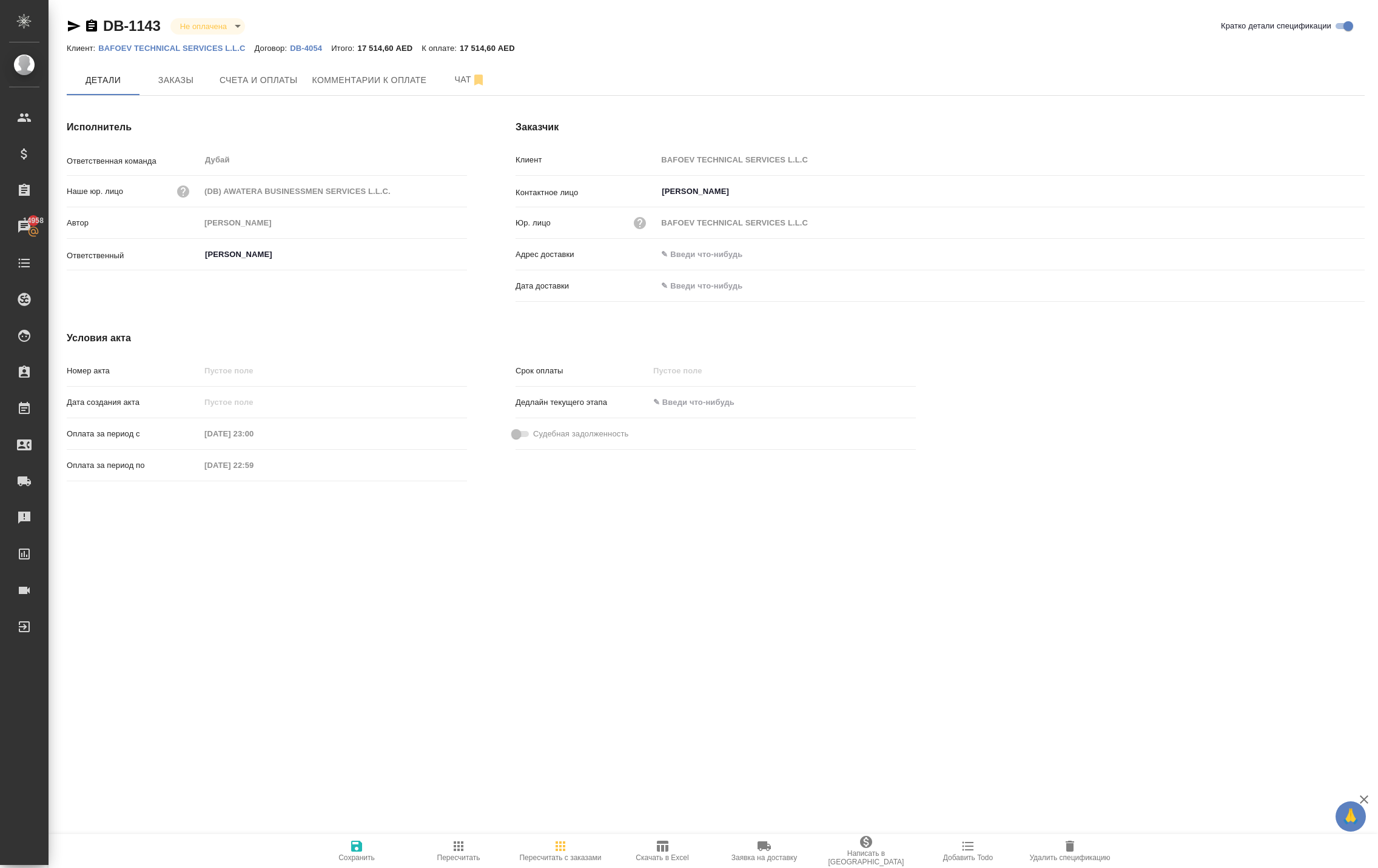
click at [462, 839] on icon "button" at bounding box center [458, 846] width 14 height 14
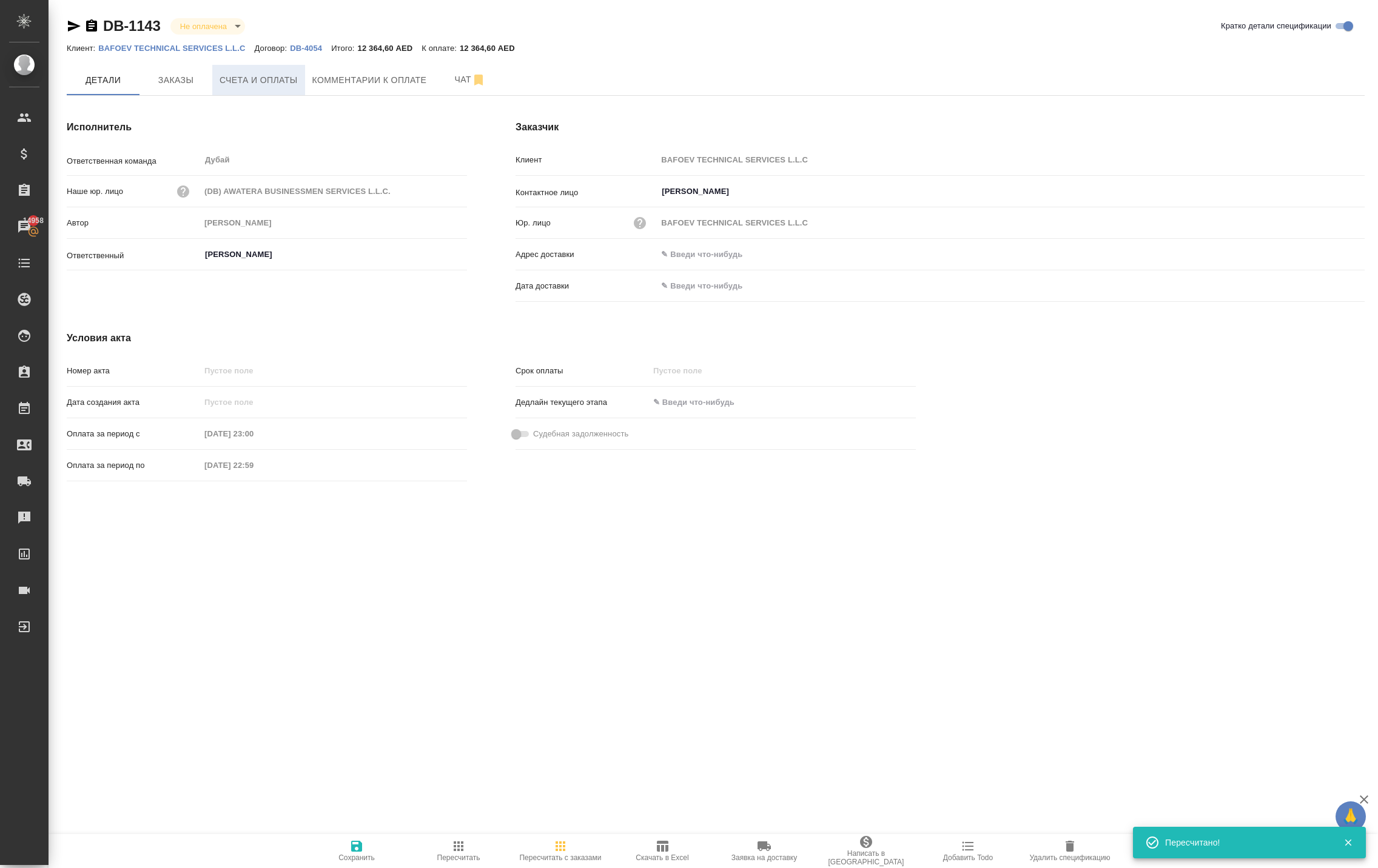
click at [254, 79] on button "Счета и оплаты" at bounding box center [259, 80] width 93 height 31
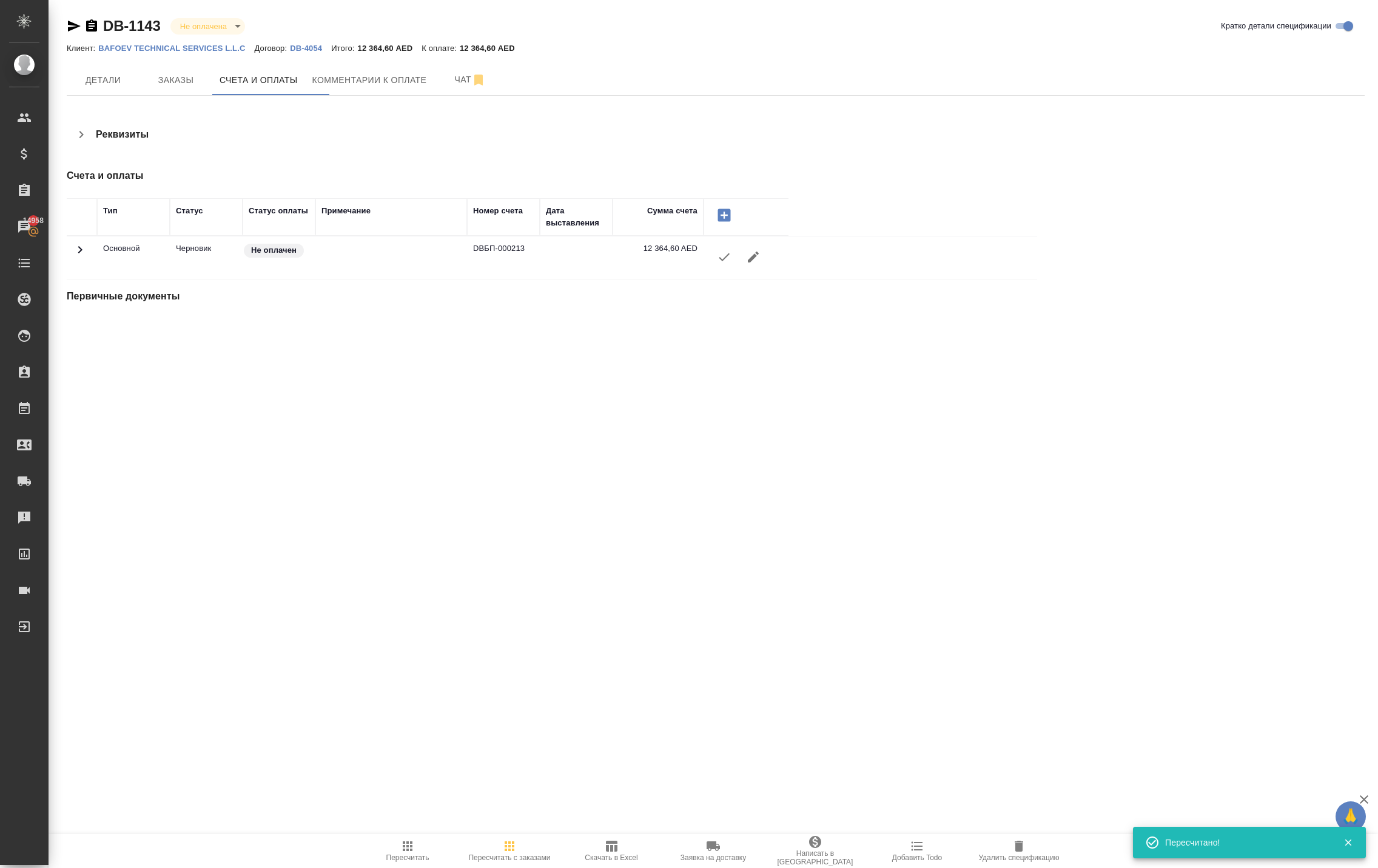
click at [732, 264] on icon "button" at bounding box center [724, 257] width 14 height 14
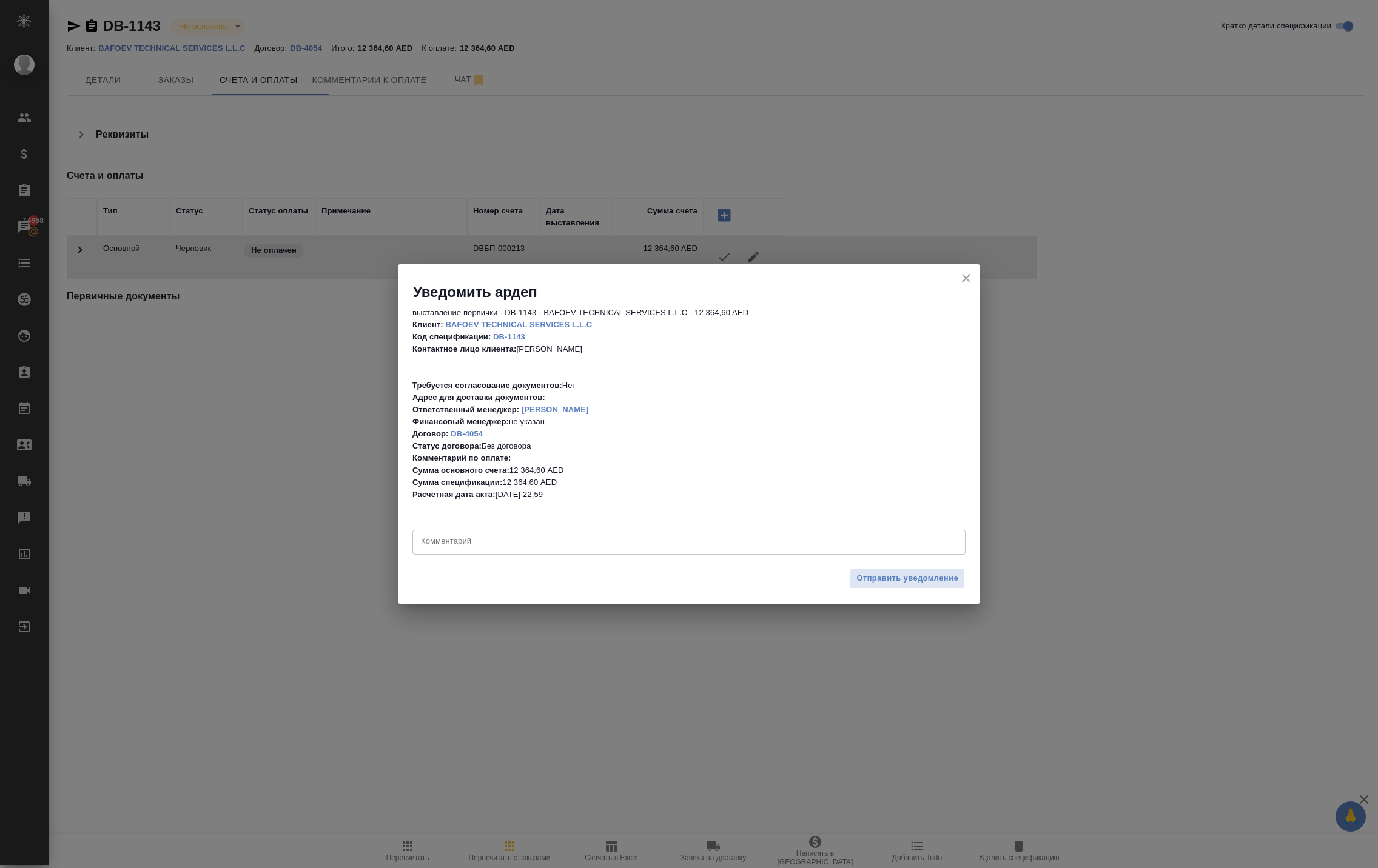
click at [732, 322] on p "Клиент: BAFOEV TECHNICAL SERVICES L.L.C Код спецификации: DB-1143 Контактное ли…" at bounding box center [688, 410] width 553 height 182
click at [666, 536] on textarea at bounding box center [688, 542] width 536 height 12
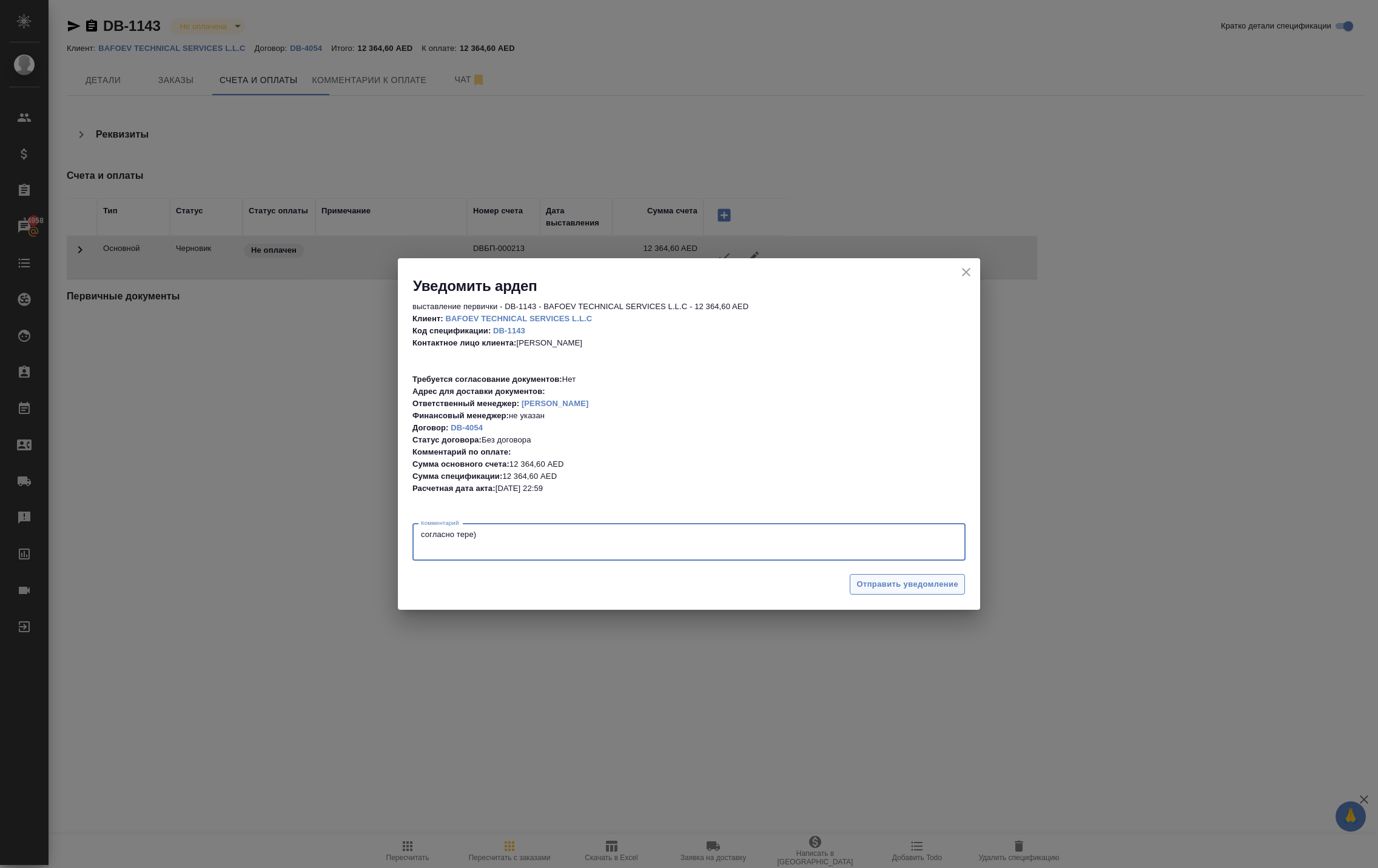
type textarea "согласно тере)"
click at [856, 580] on span "Отправить уведомление" at bounding box center [906, 585] width 102 height 14
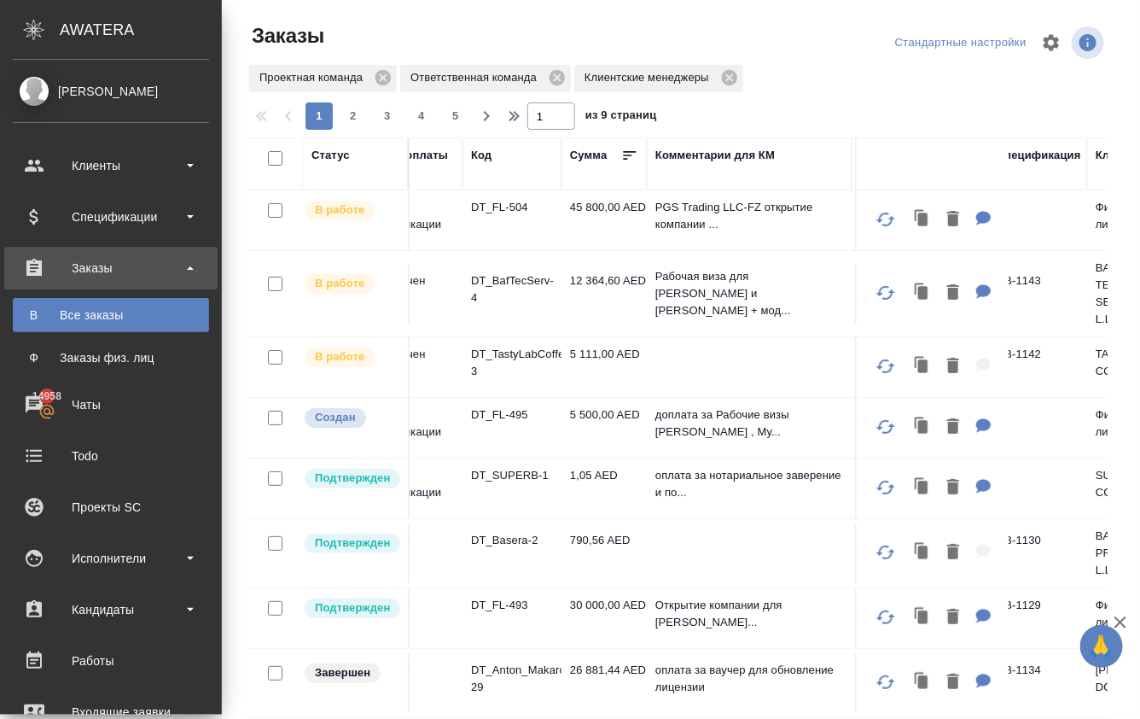
scroll to position [0, 54]
